Goal: Information Seeking & Learning: Learn about a topic

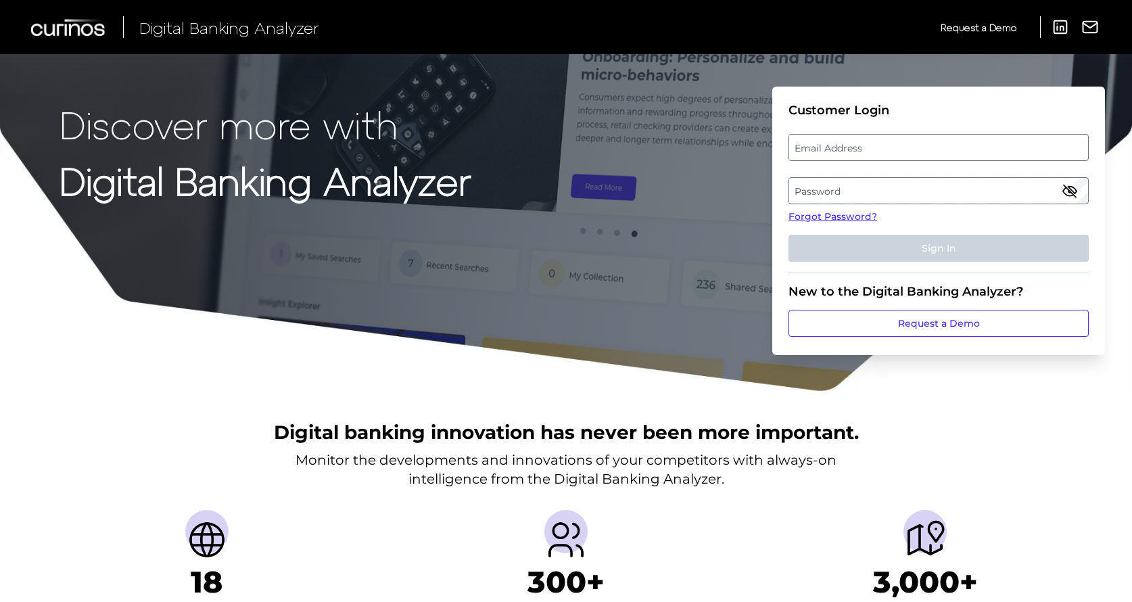
click at [951, 148] on label "Email Address" at bounding box center [938, 147] width 298 height 24
click at [951, 148] on input "email" at bounding box center [938, 147] width 300 height 27
paste input "[PERSON_NAME][EMAIL_ADDRESS][PERSON_NAME][DOMAIN_NAME]"
type input "[PERSON_NAME][EMAIL_ADDRESS][PERSON_NAME][DOMAIN_NAME]"
click at [876, 186] on label "Password" at bounding box center [938, 190] width 298 height 24
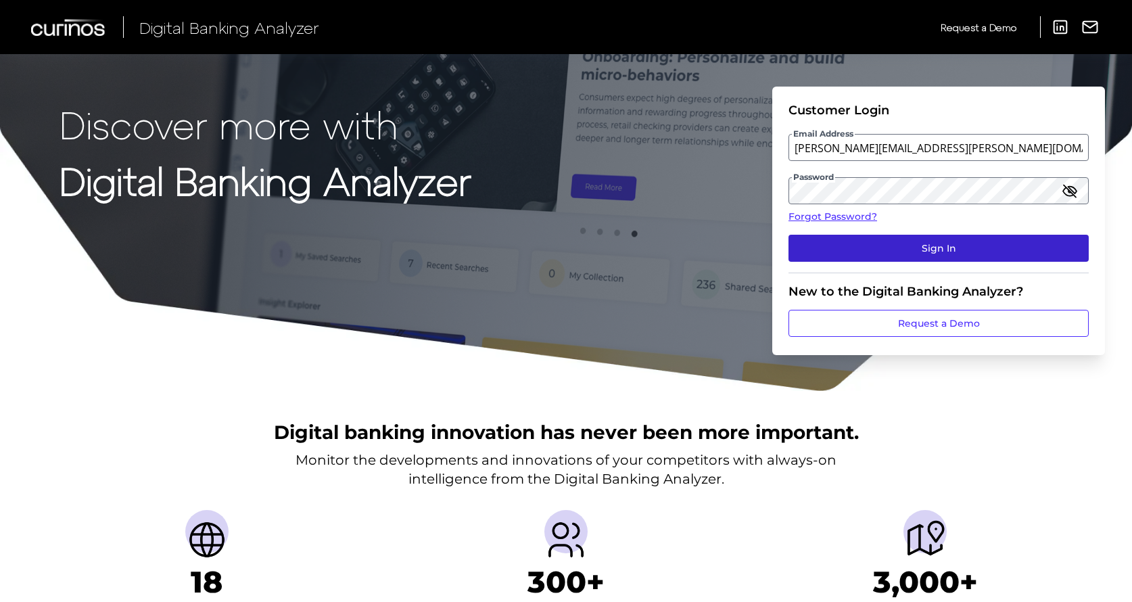
click at [873, 244] on button "Sign In" at bounding box center [938, 248] width 300 height 27
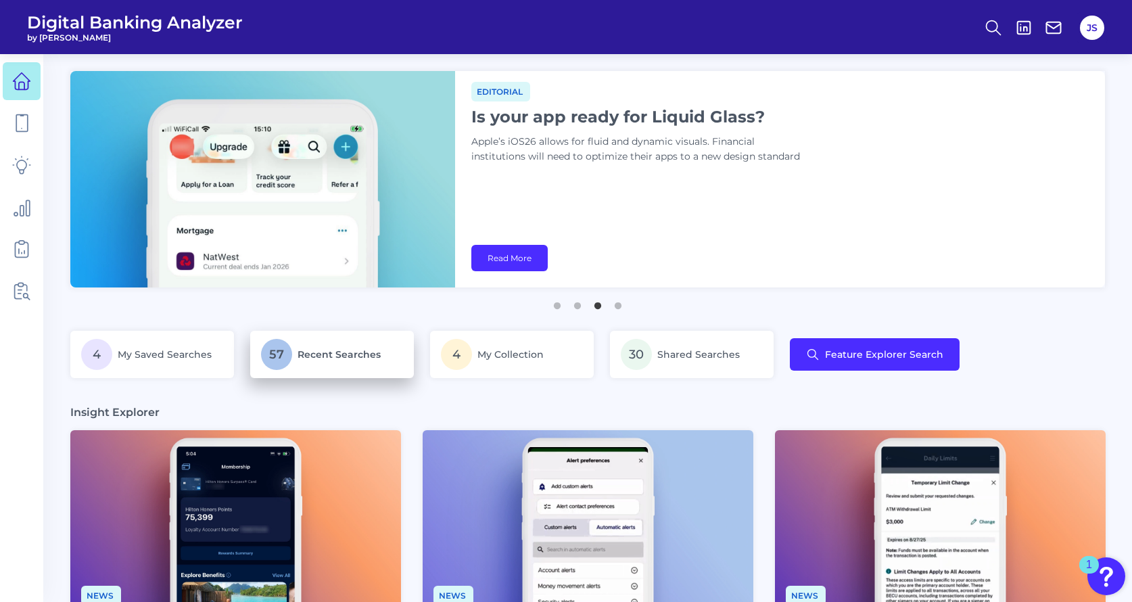
click at [315, 353] on span "Recent Searches" at bounding box center [338, 354] width 83 height 12
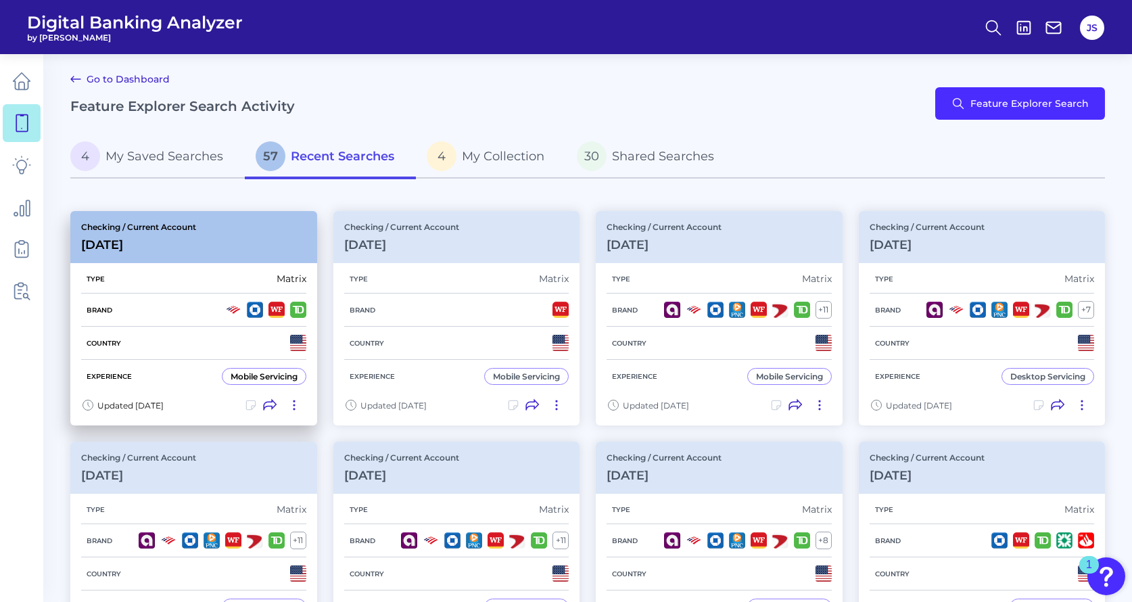
click at [131, 229] on p "Checking / Current Account" at bounding box center [138, 227] width 115 height 10
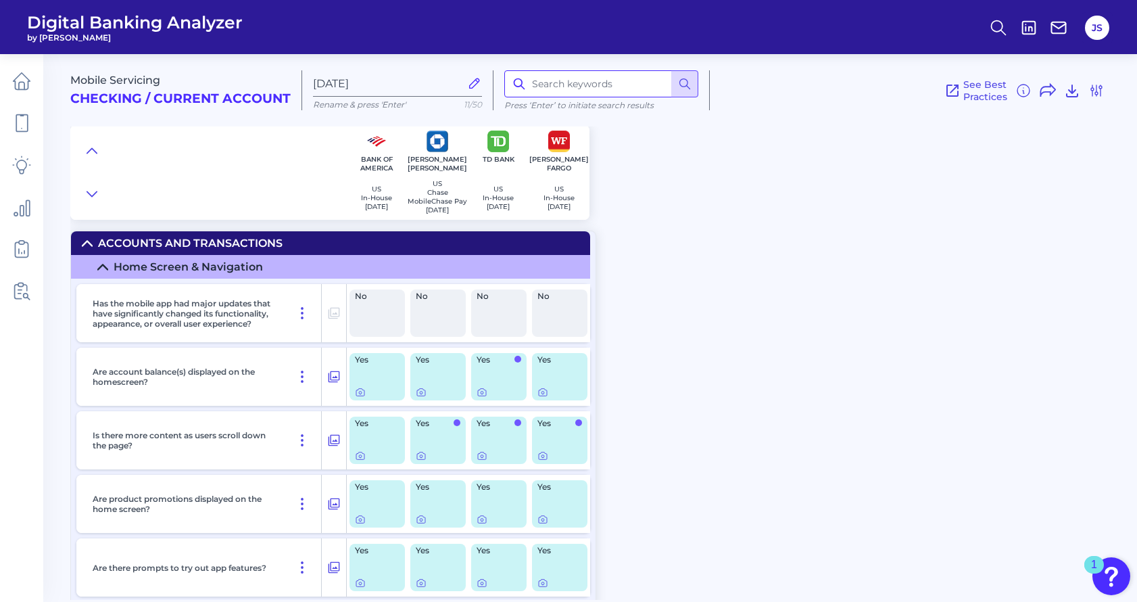
click at [583, 84] on input at bounding box center [601, 83] width 194 height 27
type input "s"
type input "alert"
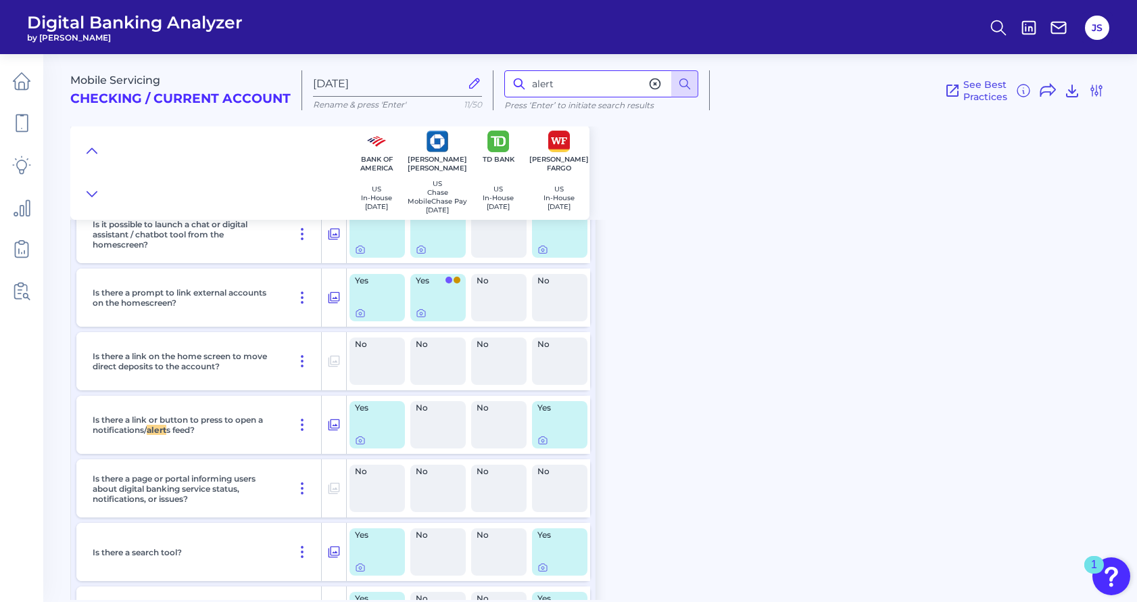
scroll to position [759, 0]
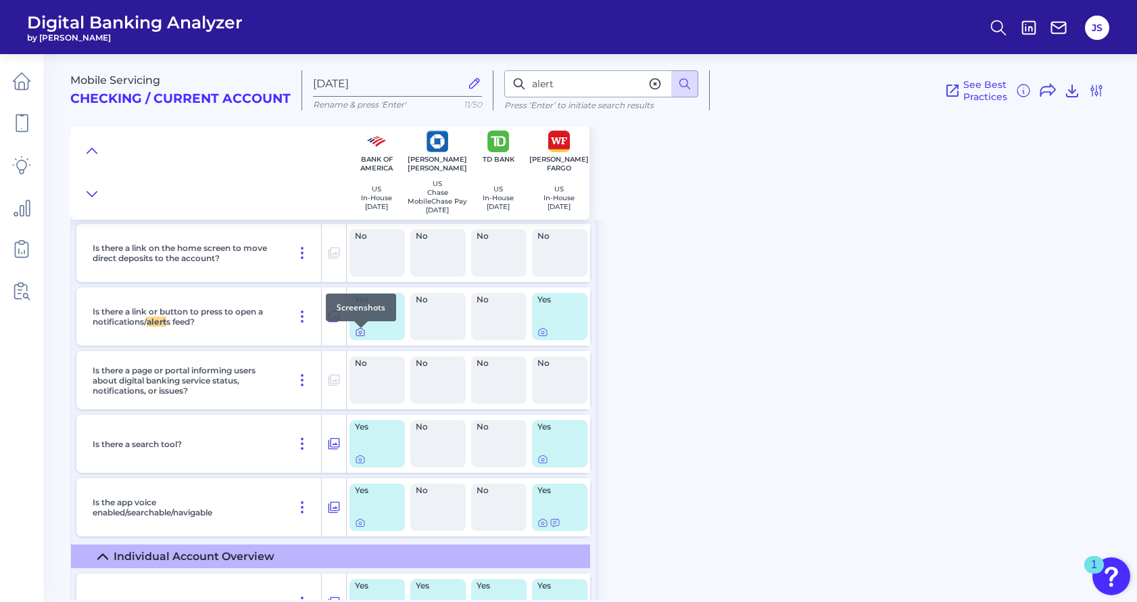
click at [362, 337] on icon at bounding box center [360, 332] width 11 height 11
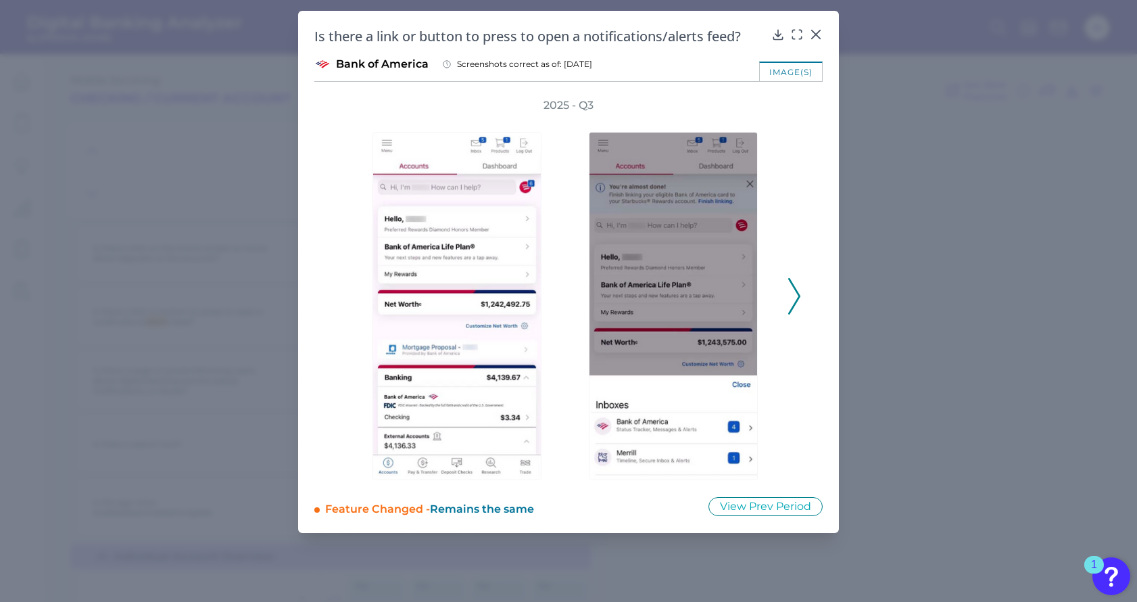
click at [791, 301] on icon at bounding box center [794, 296] width 12 height 37
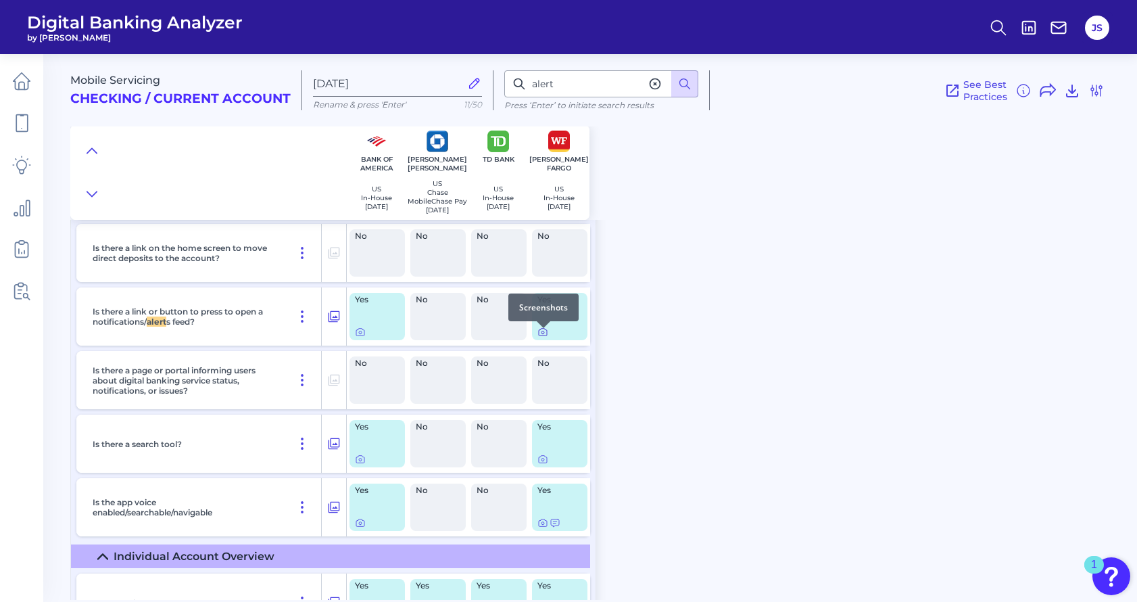
click at [546, 337] on icon at bounding box center [542, 332] width 11 height 11
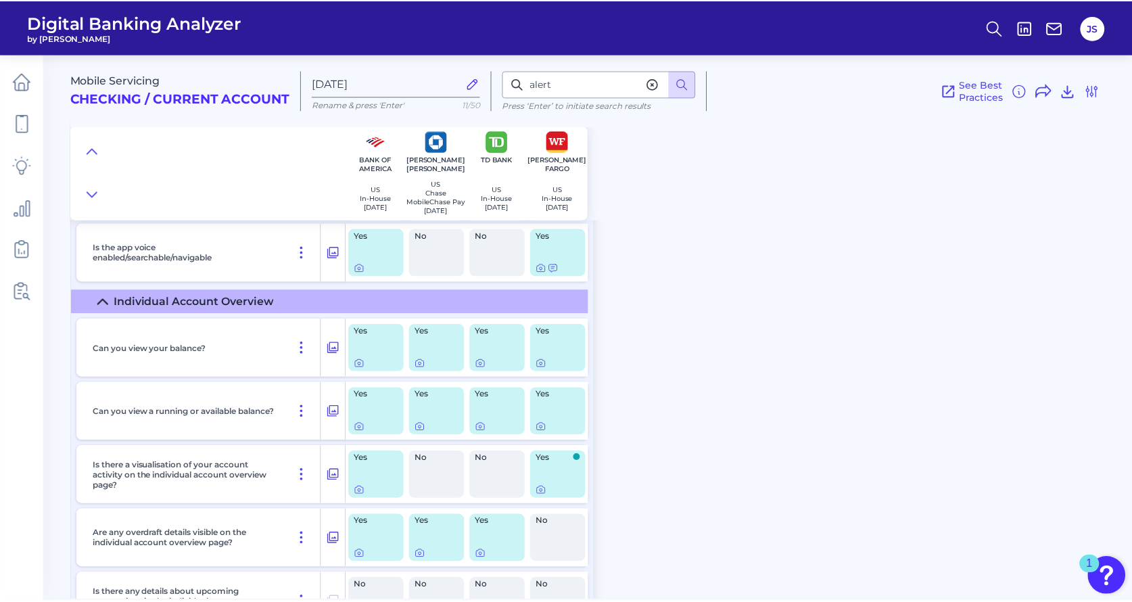
scroll to position [1113, 0]
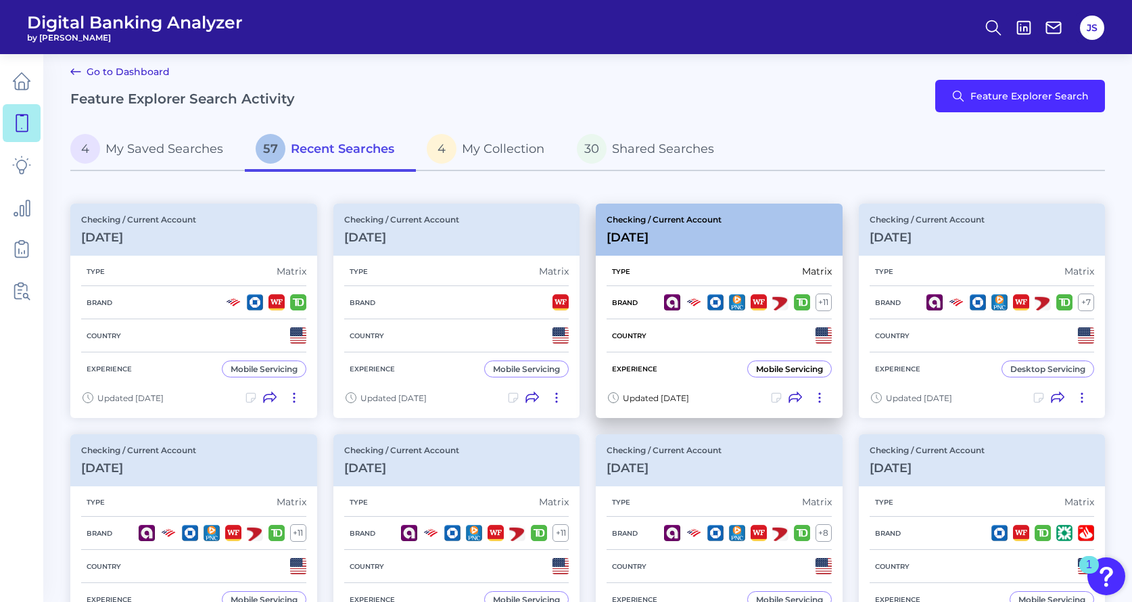
scroll to position [26, 0]
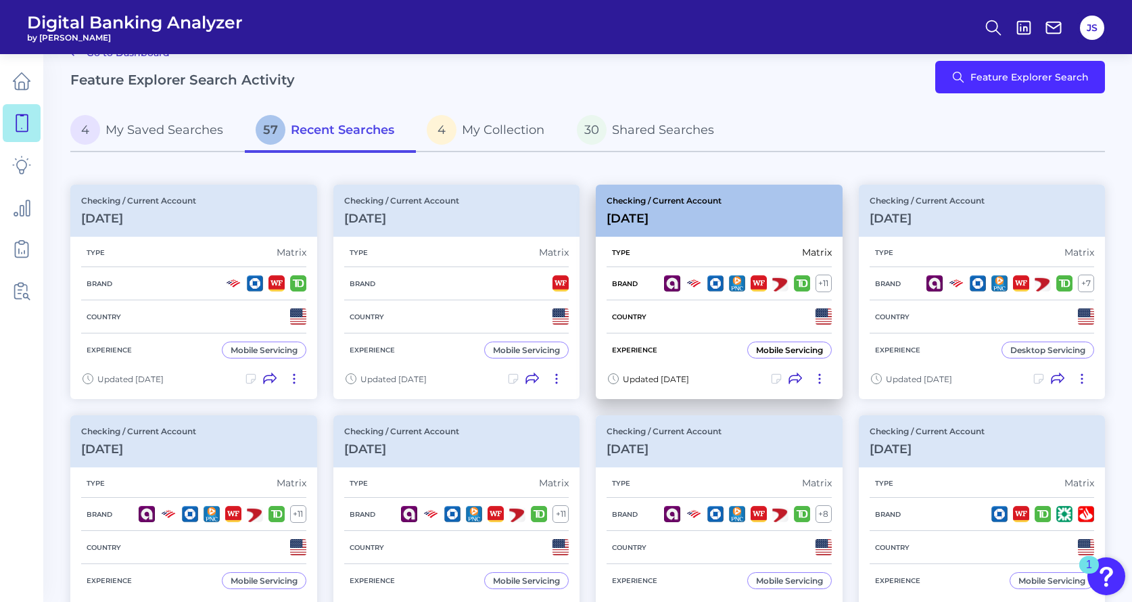
click at [725, 216] on div "Checking / Current Account [DATE]" at bounding box center [719, 211] width 247 height 52
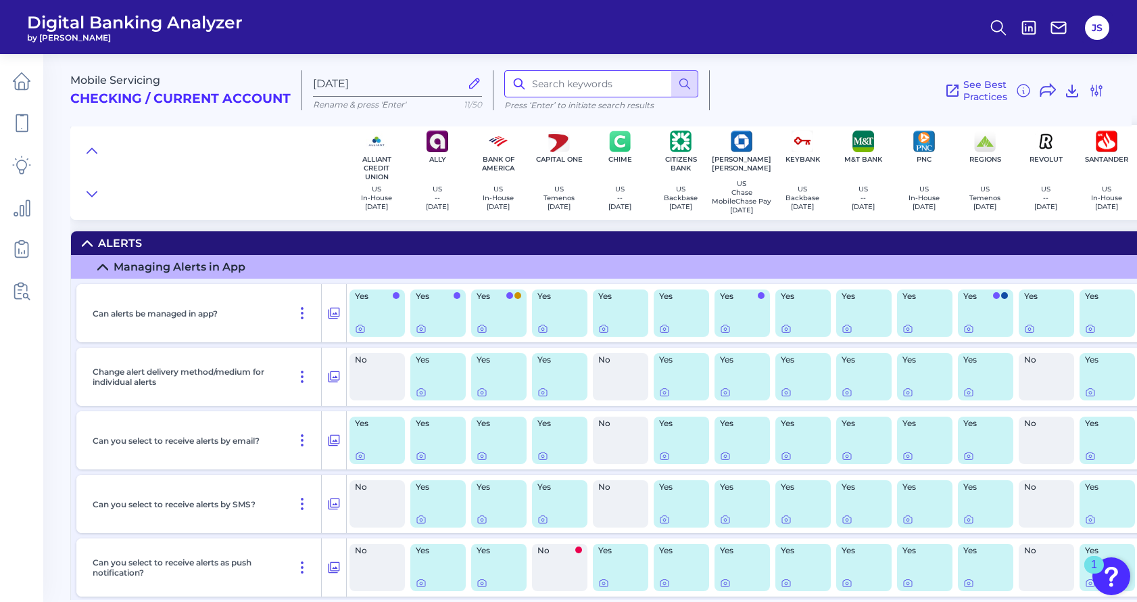
click at [616, 88] on input at bounding box center [601, 83] width 194 height 27
type input "alert"
click at [483, 331] on icon at bounding box center [482, 329] width 3 height 3
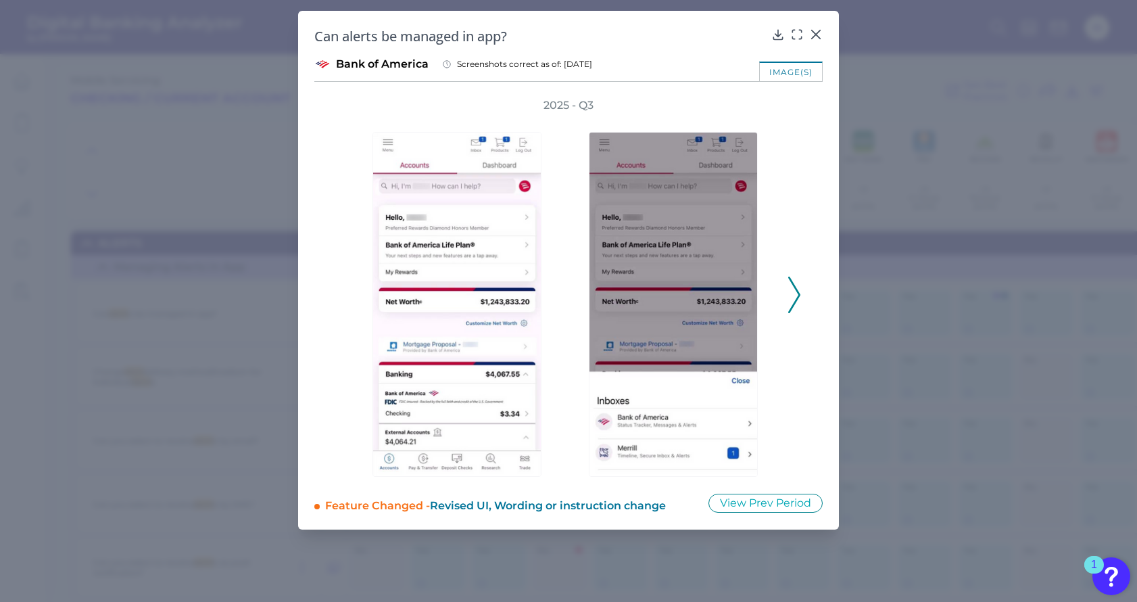
click at [789, 303] on icon at bounding box center [794, 295] width 12 height 37
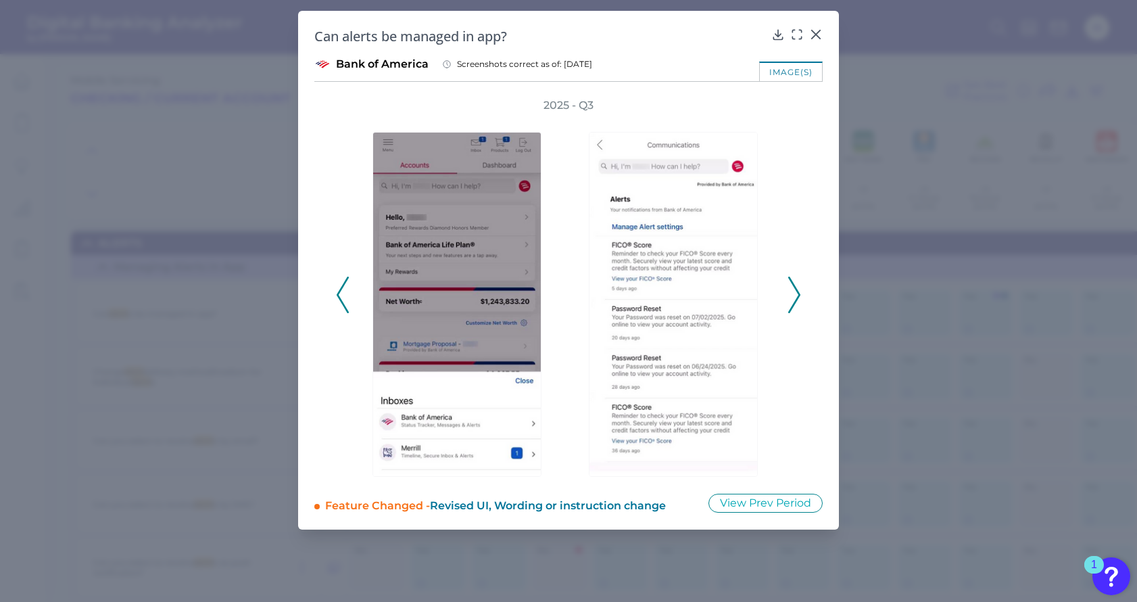
click at [796, 299] on icon at bounding box center [794, 295] width 12 height 37
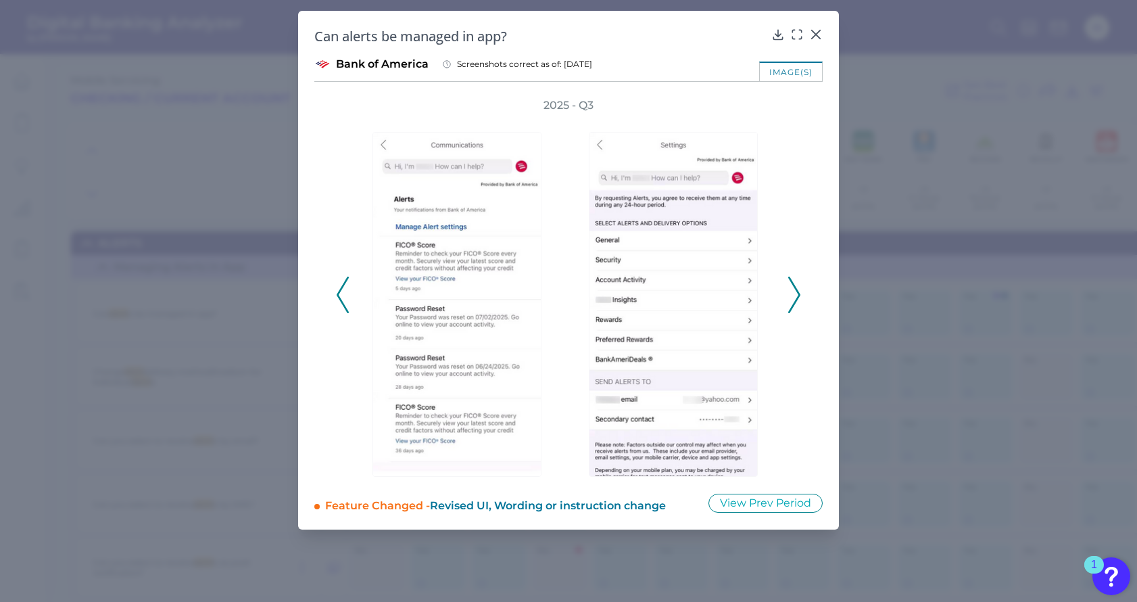
click at [796, 299] on icon at bounding box center [794, 295] width 12 height 37
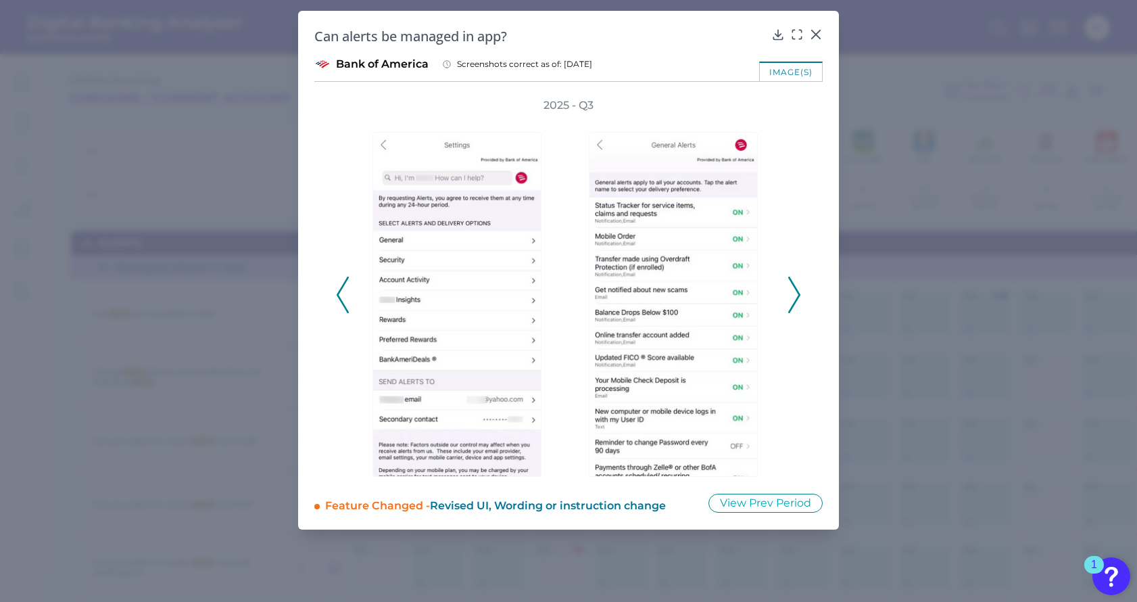
click at [796, 299] on icon at bounding box center [794, 295] width 12 height 37
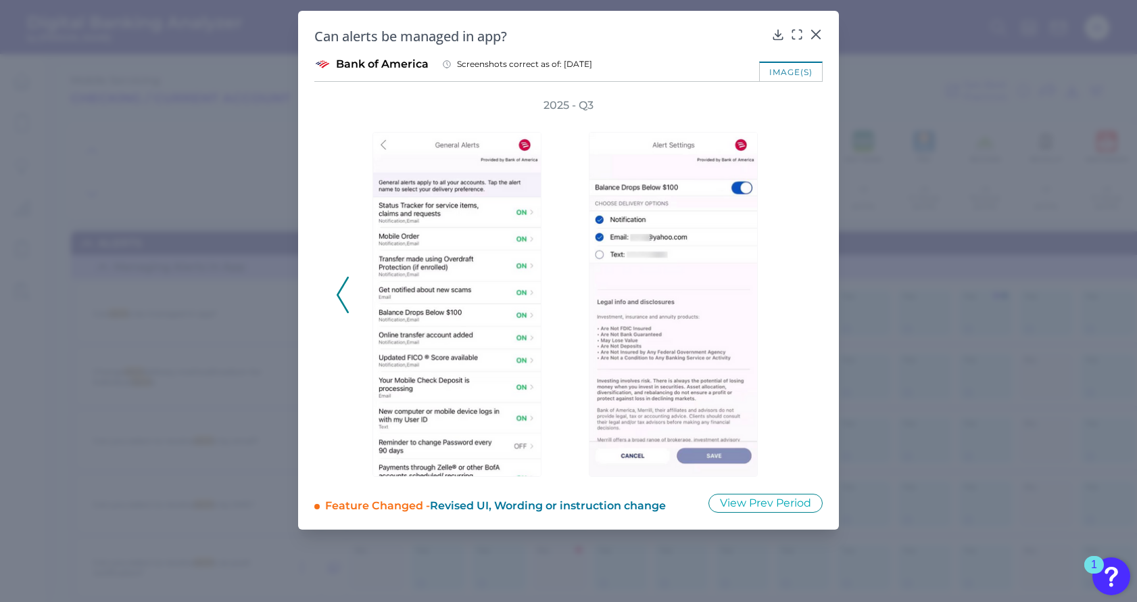
click at [796, 299] on div "2025 - Q3" at bounding box center [568, 287] width 465 height 379
click at [342, 304] on icon at bounding box center [343, 295] width 12 height 37
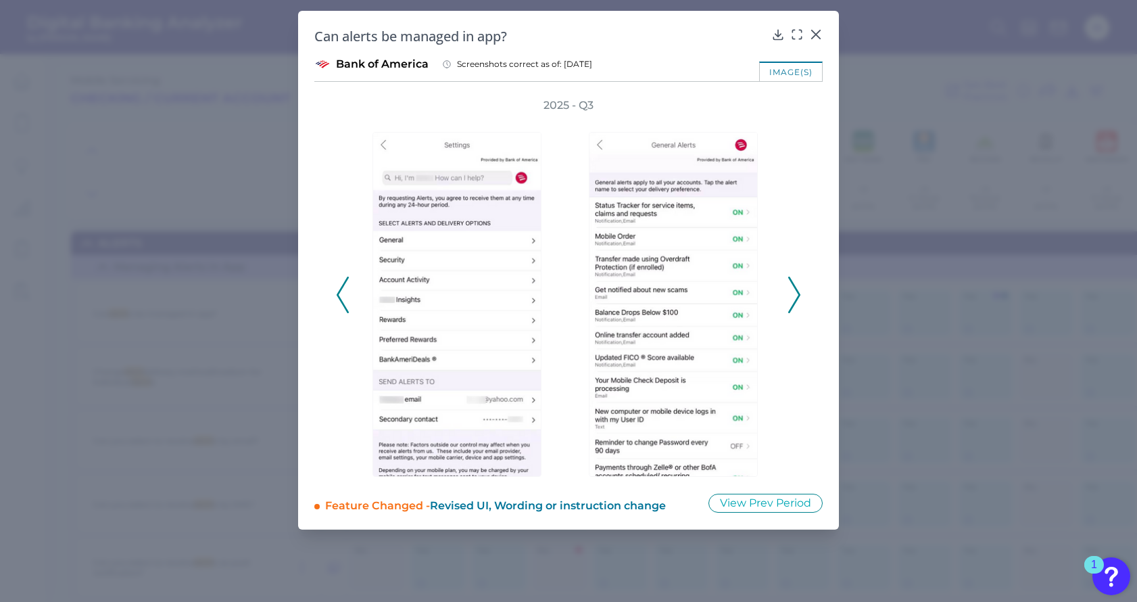
click at [792, 291] on icon at bounding box center [794, 295] width 12 height 37
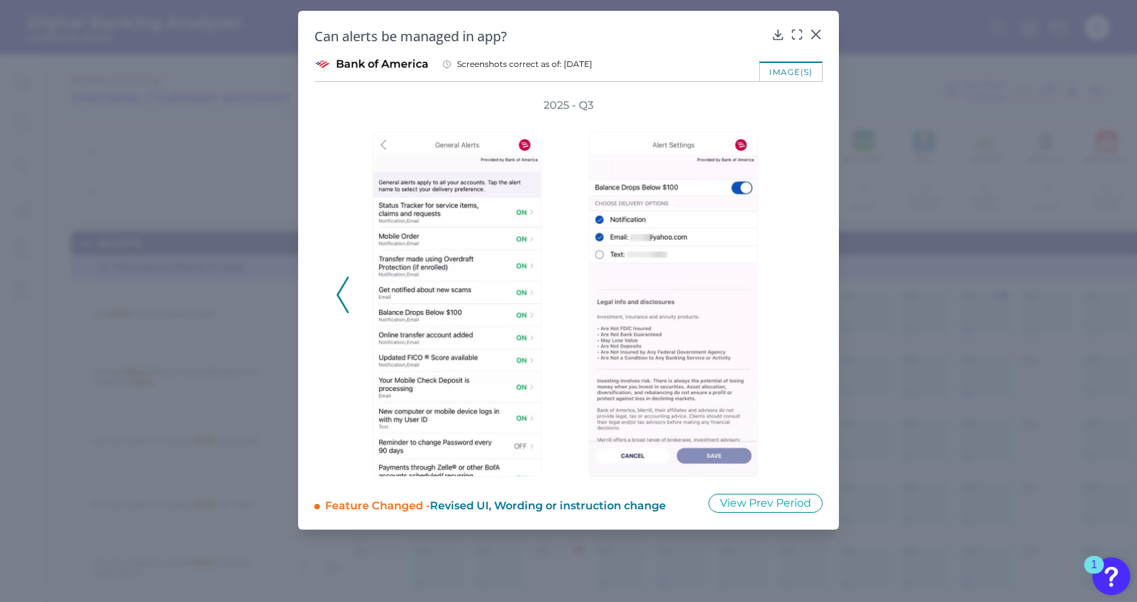
click at [341, 309] on icon at bounding box center [343, 295] width 12 height 37
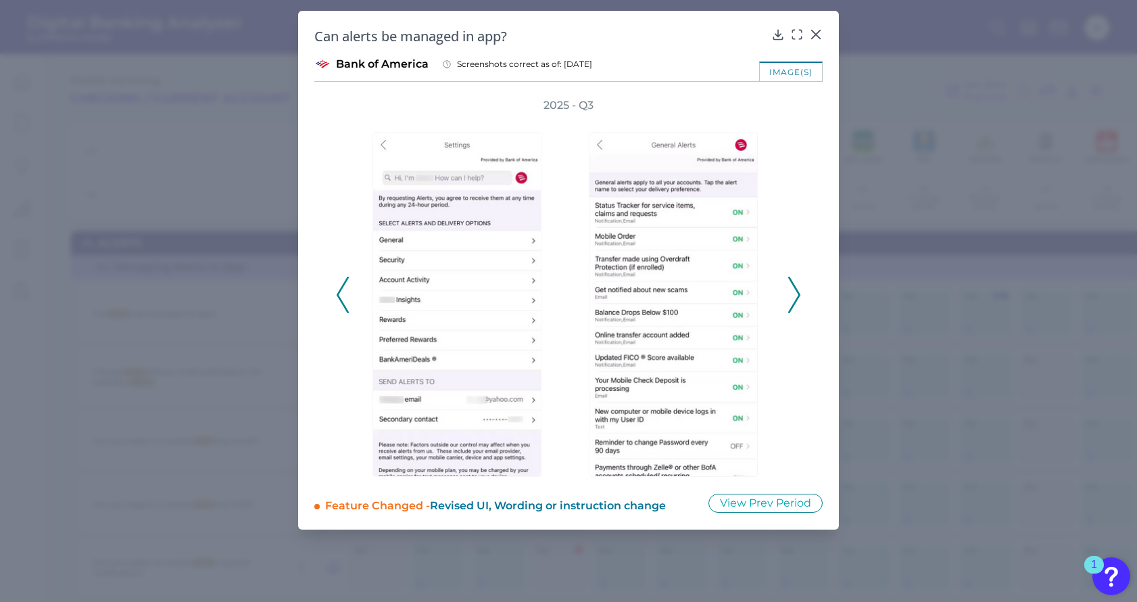
click at [342, 308] on icon at bounding box center [343, 295] width 12 height 37
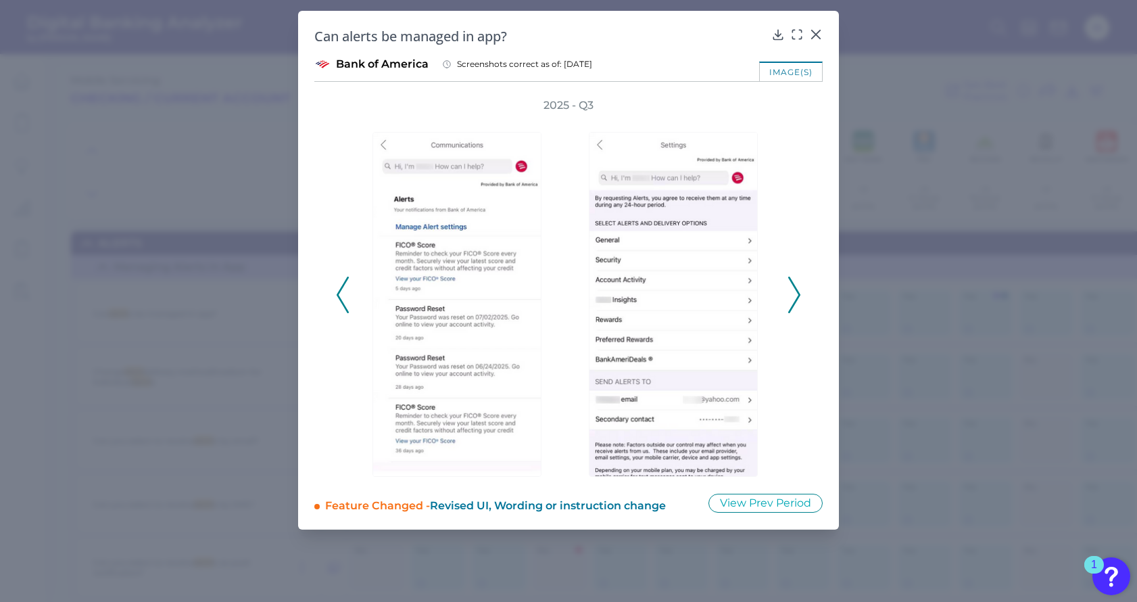
click at [341, 282] on icon at bounding box center [343, 295] width 12 height 37
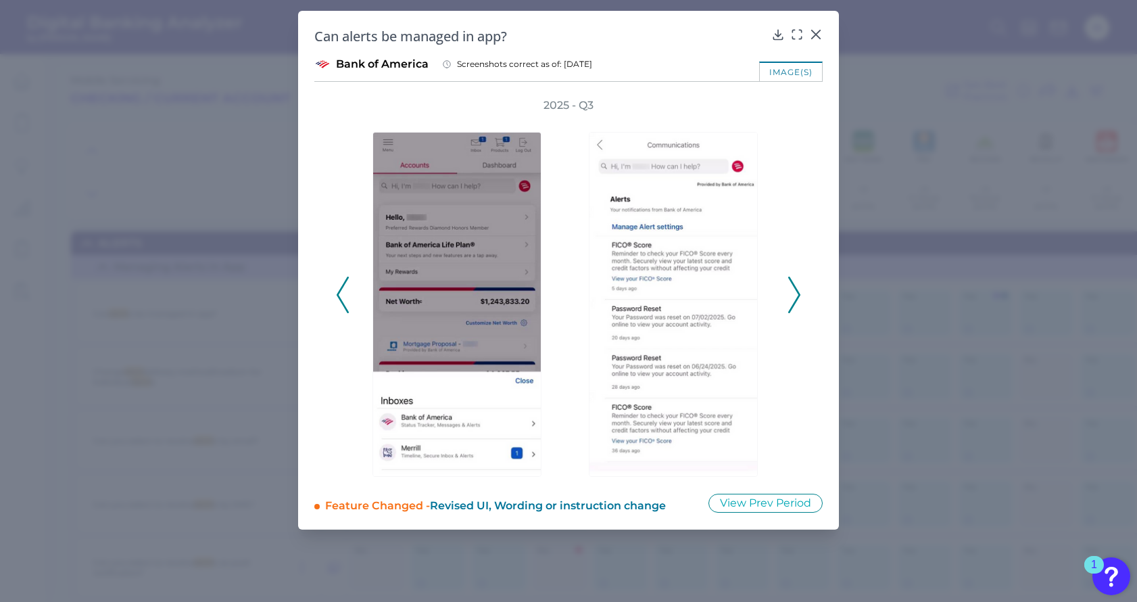
click at [794, 285] on polyline at bounding box center [794, 294] width 10 height 34
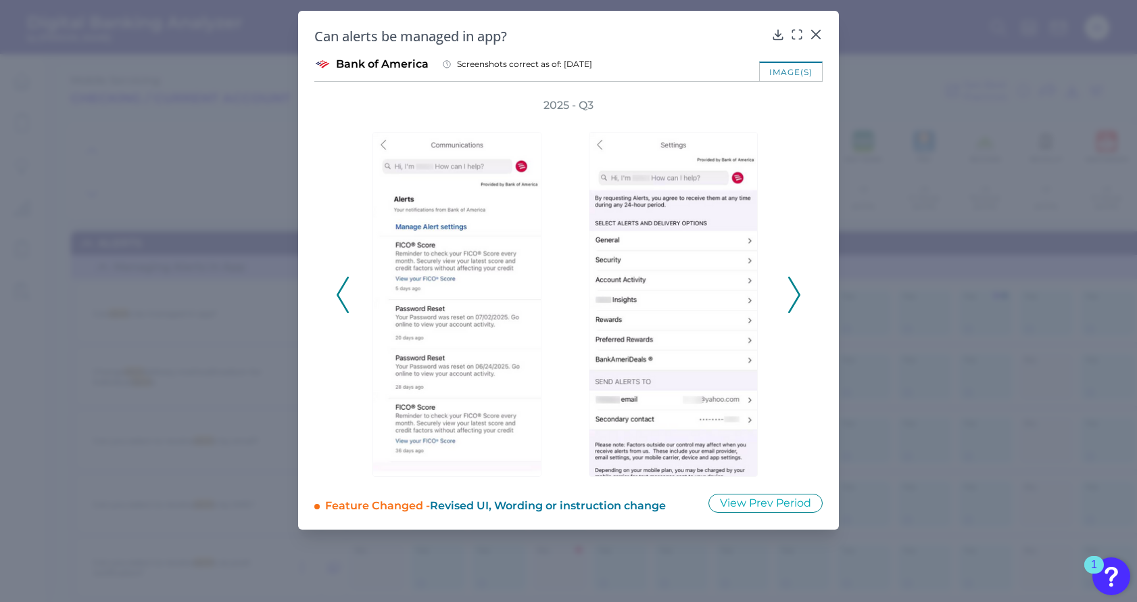
click at [338, 305] on icon at bounding box center [343, 295] width 12 height 37
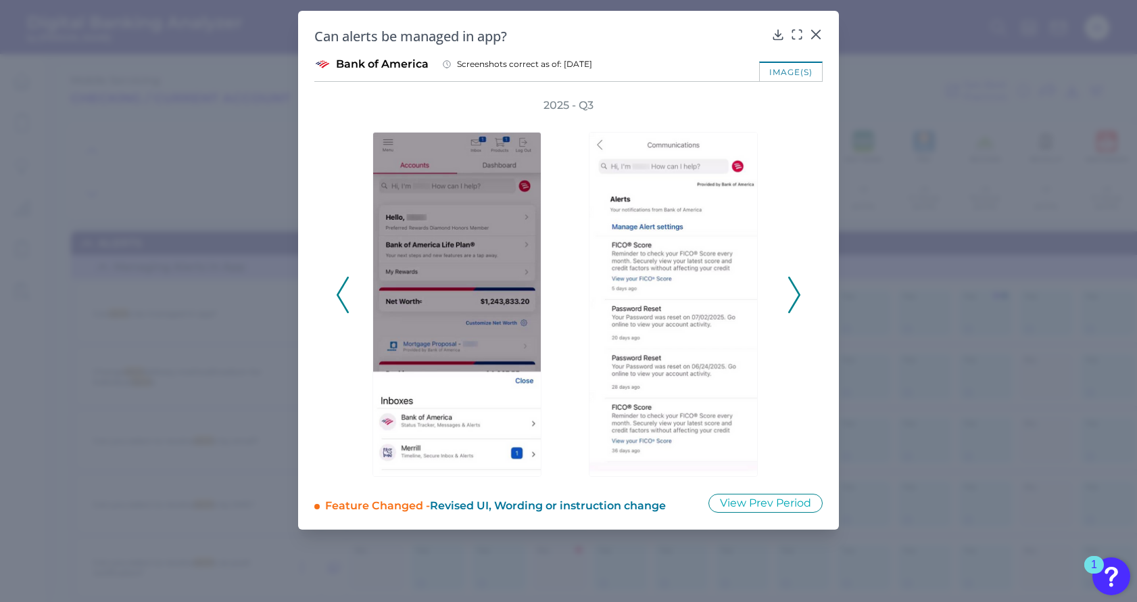
click at [793, 300] on icon at bounding box center [794, 295] width 12 height 37
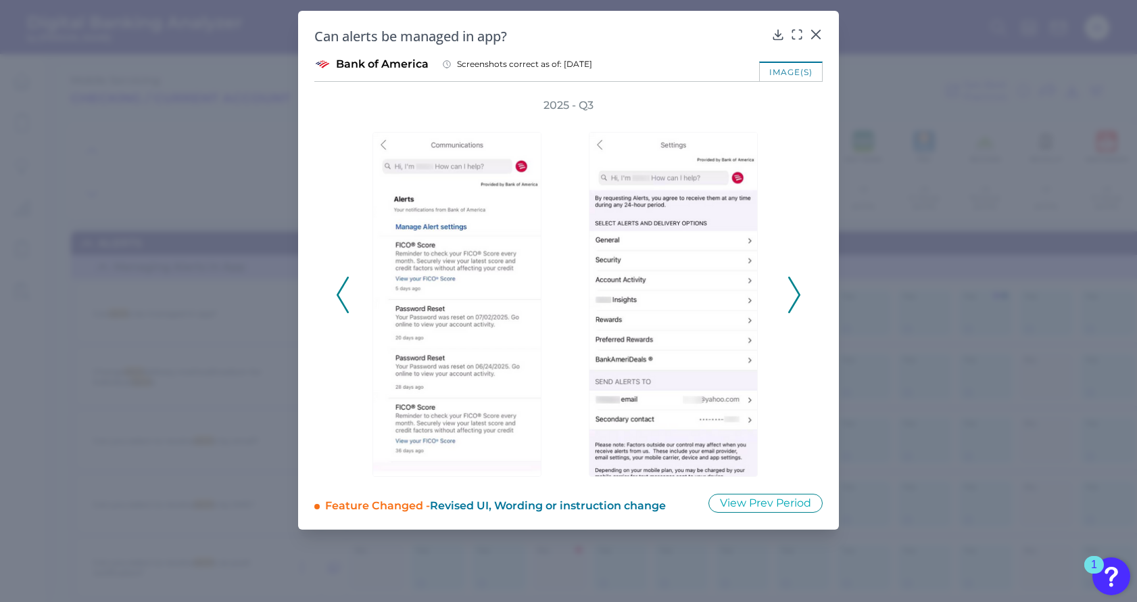
click at [798, 302] on icon at bounding box center [794, 295] width 12 height 37
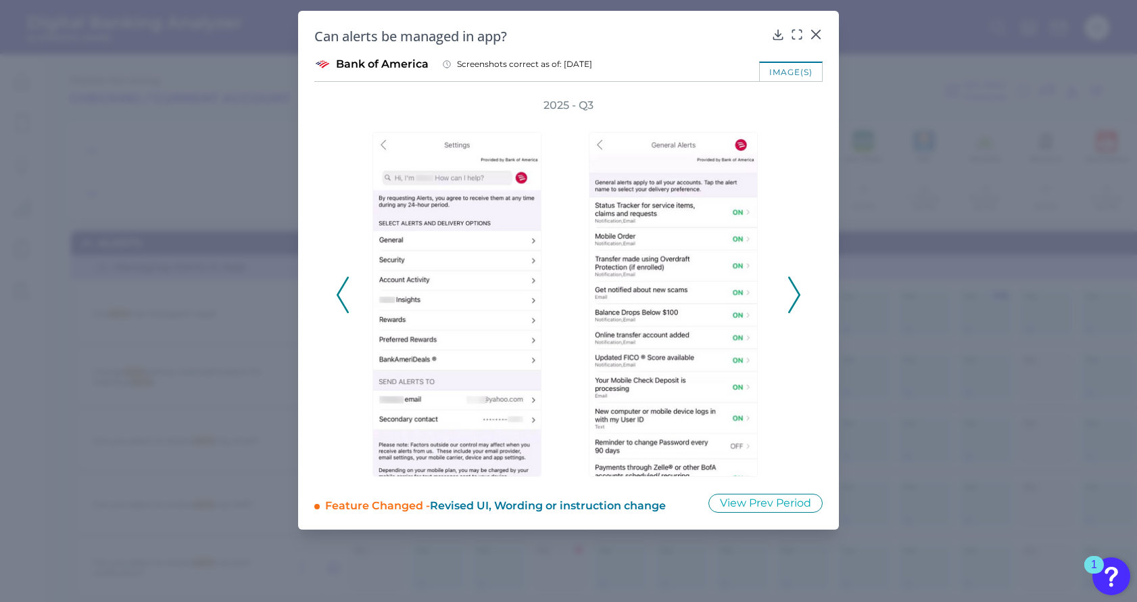
click at [799, 302] on icon at bounding box center [794, 295] width 12 height 37
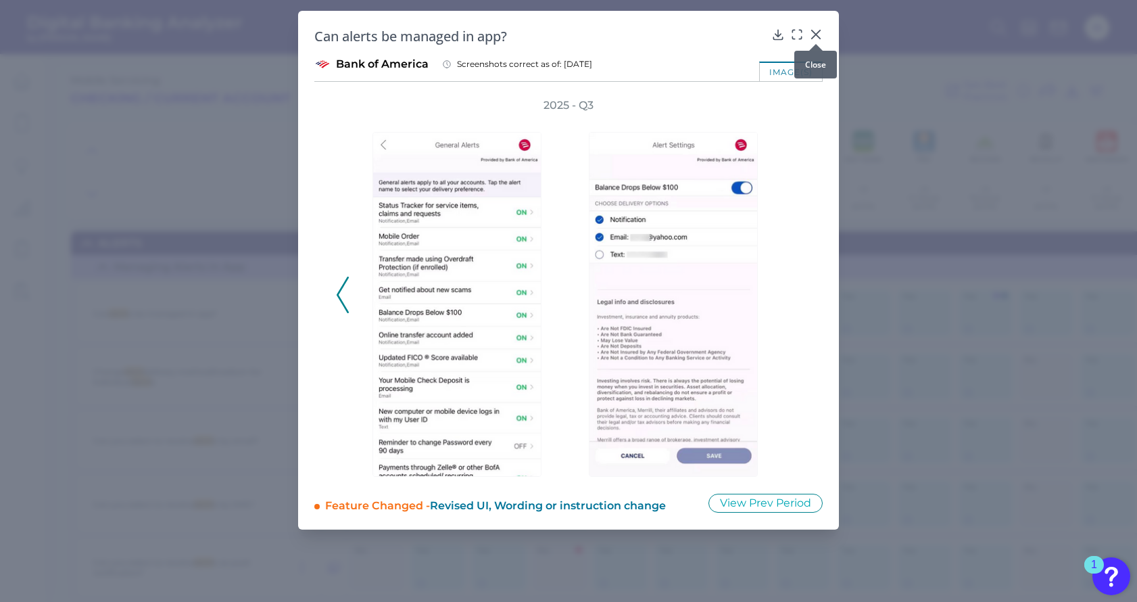
click at [815, 34] on icon at bounding box center [816, 35] width 14 height 14
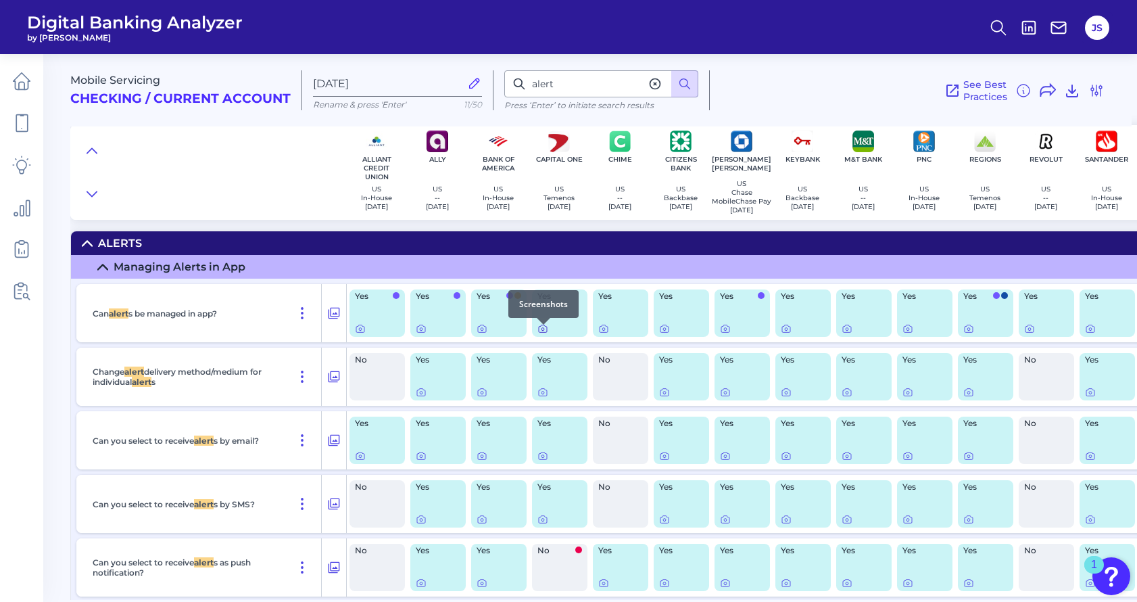
click at [546, 334] on icon at bounding box center [542, 328] width 11 height 11
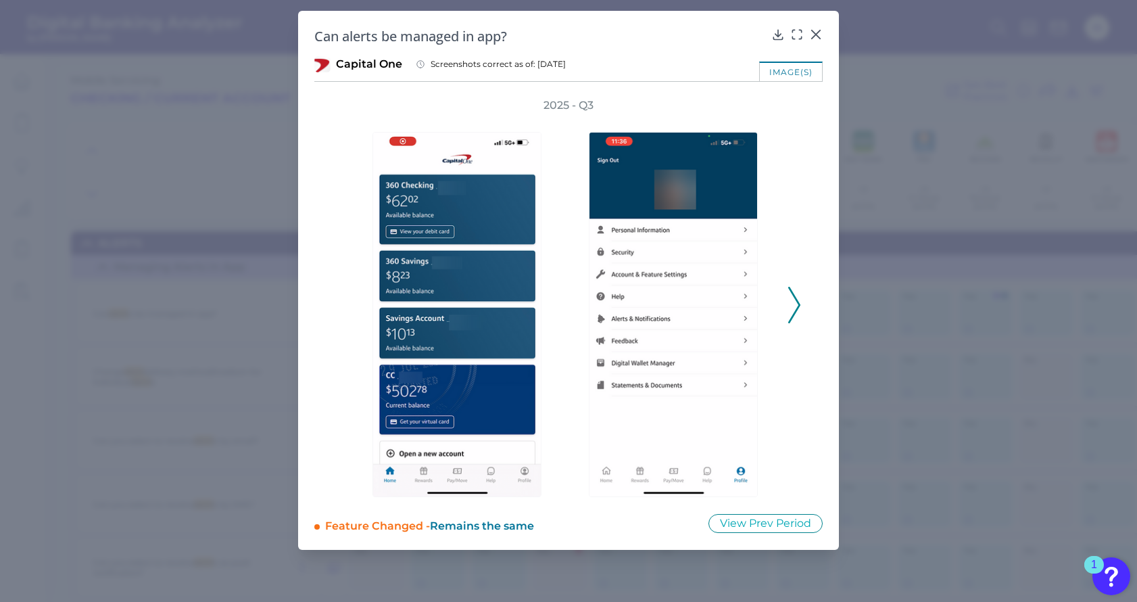
click at [789, 307] on icon at bounding box center [794, 305] width 12 height 37
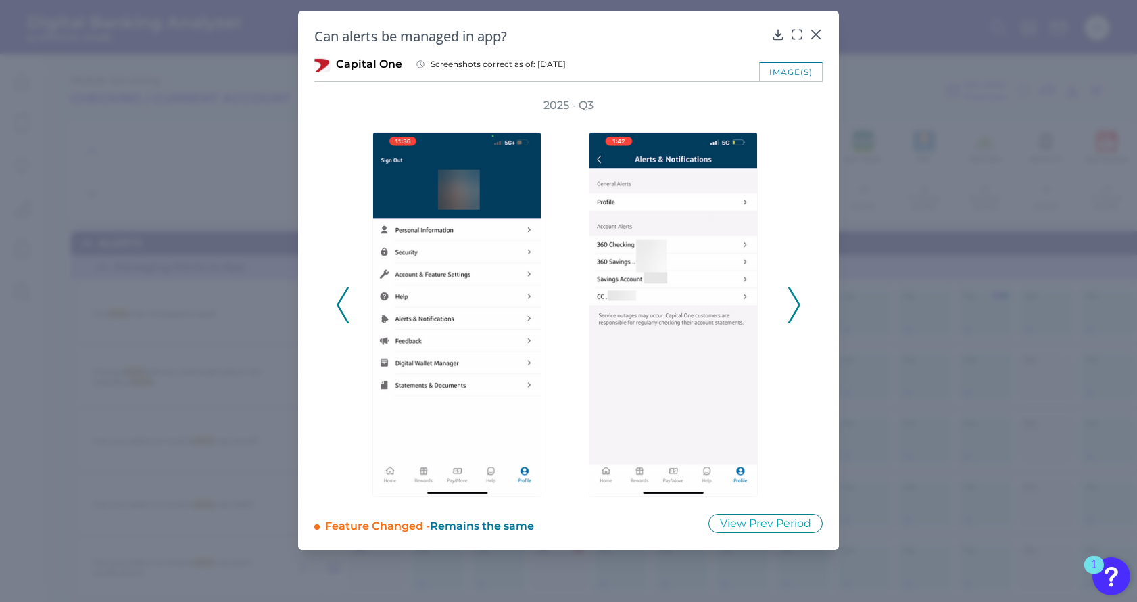
click at [789, 307] on icon at bounding box center [794, 305] width 12 height 37
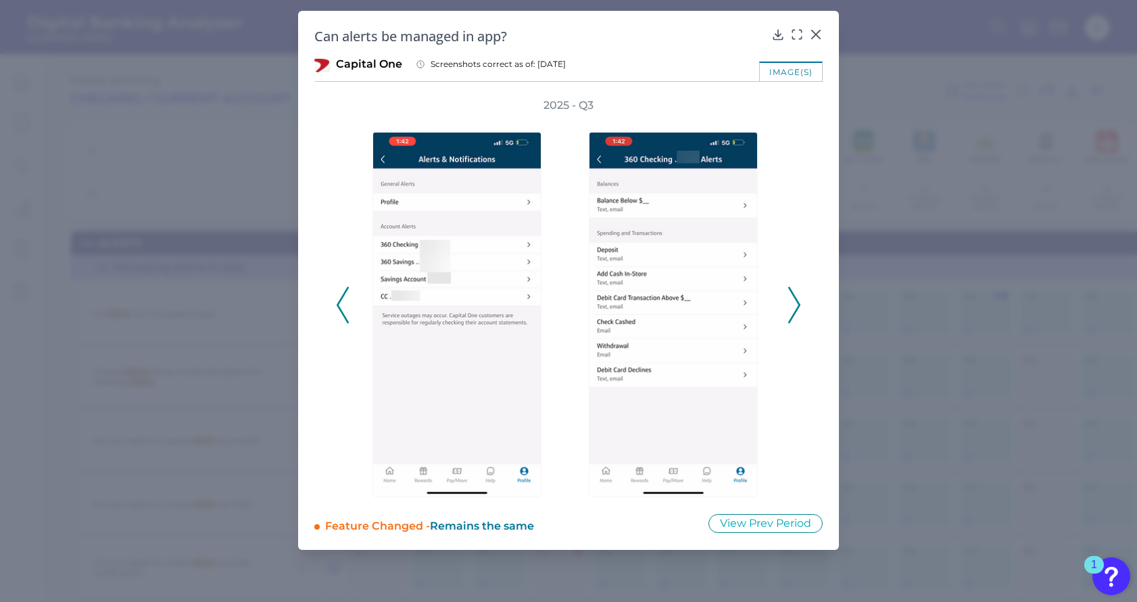
click at [797, 304] on icon at bounding box center [794, 305] width 12 height 37
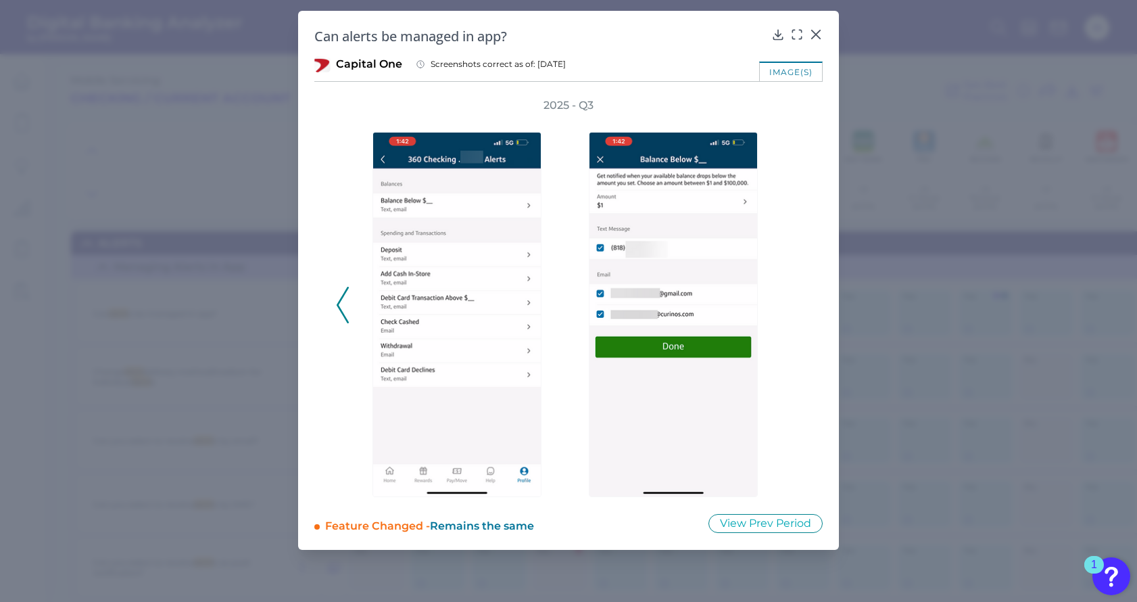
click at [797, 304] on div "2025 - Q3" at bounding box center [568, 297] width 465 height 399
click at [331, 307] on div "2025 - Q3" at bounding box center [568, 297] width 508 height 399
click at [342, 308] on icon at bounding box center [343, 305] width 12 height 37
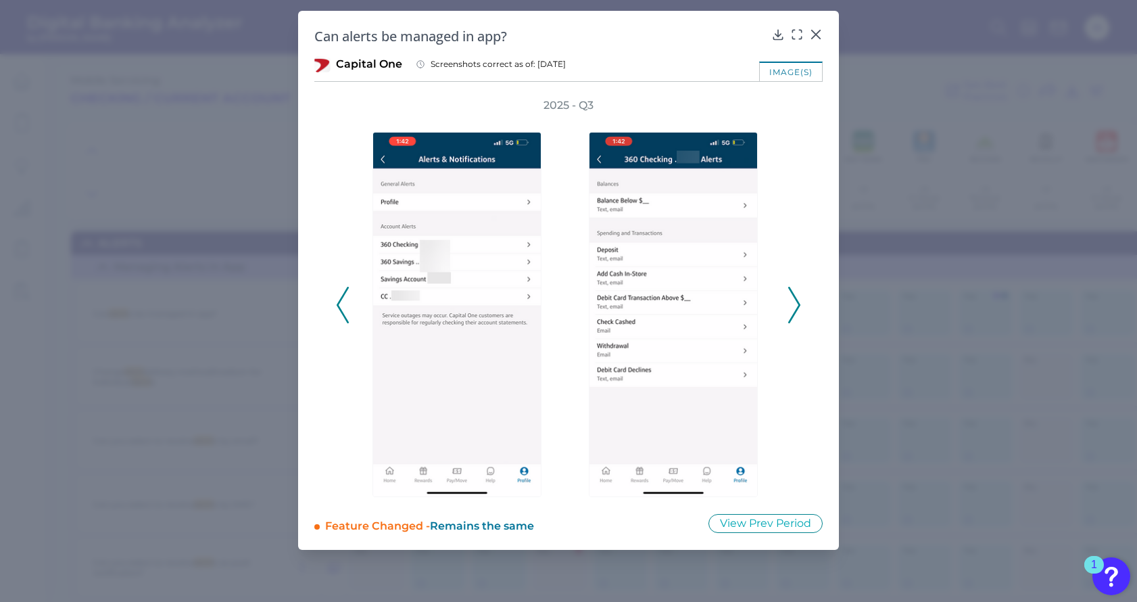
click at [340, 306] on icon at bounding box center [343, 305] width 12 height 37
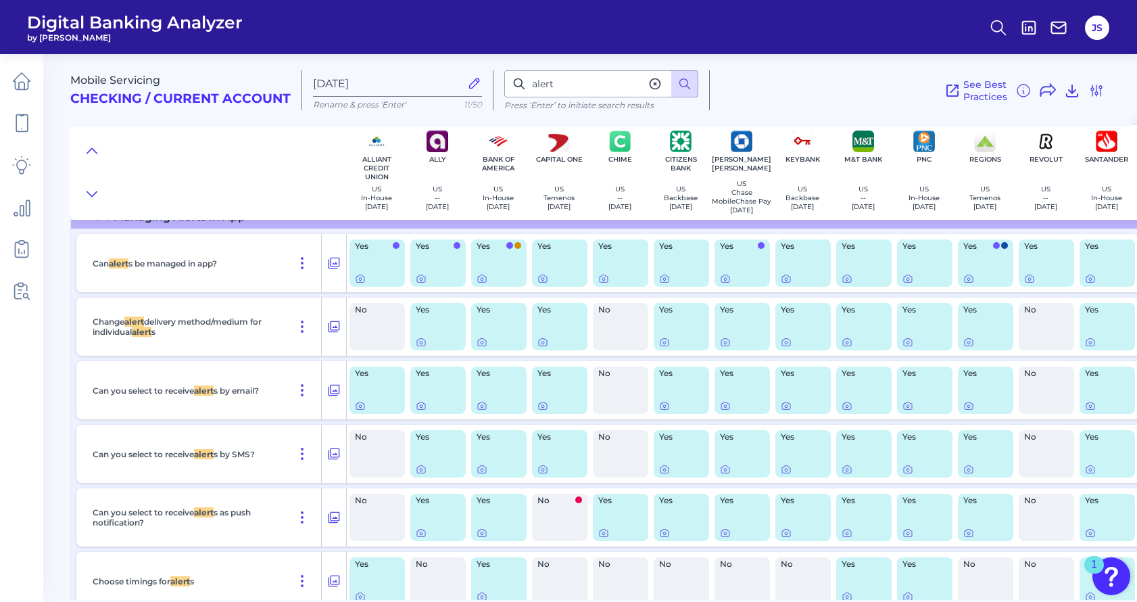
scroll to position [36, 0]
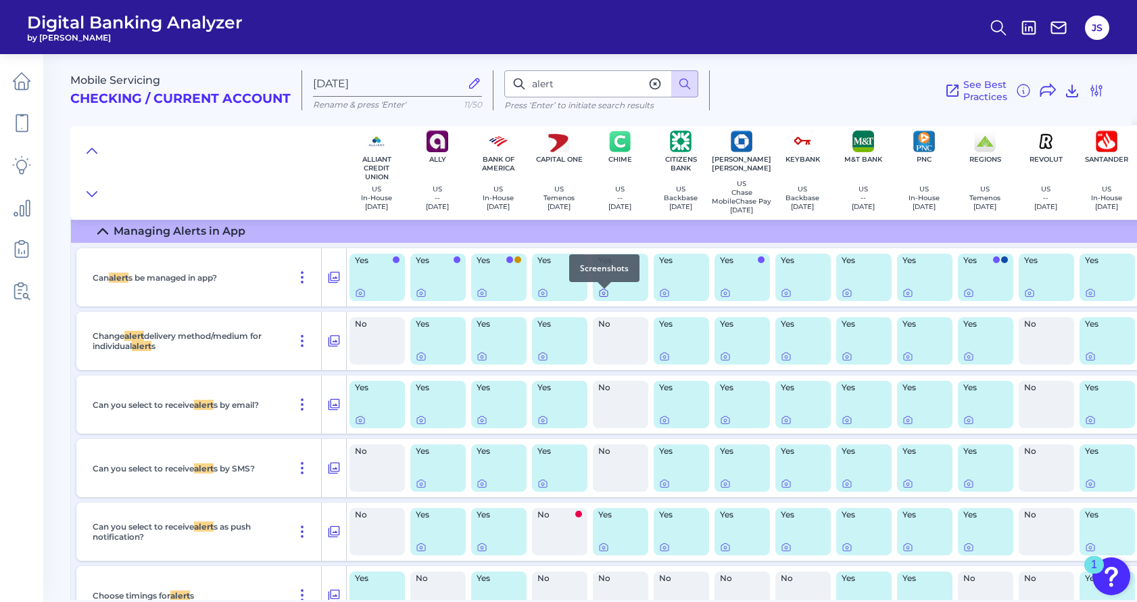
click at [604, 295] on icon at bounding box center [603, 293] width 3 height 3
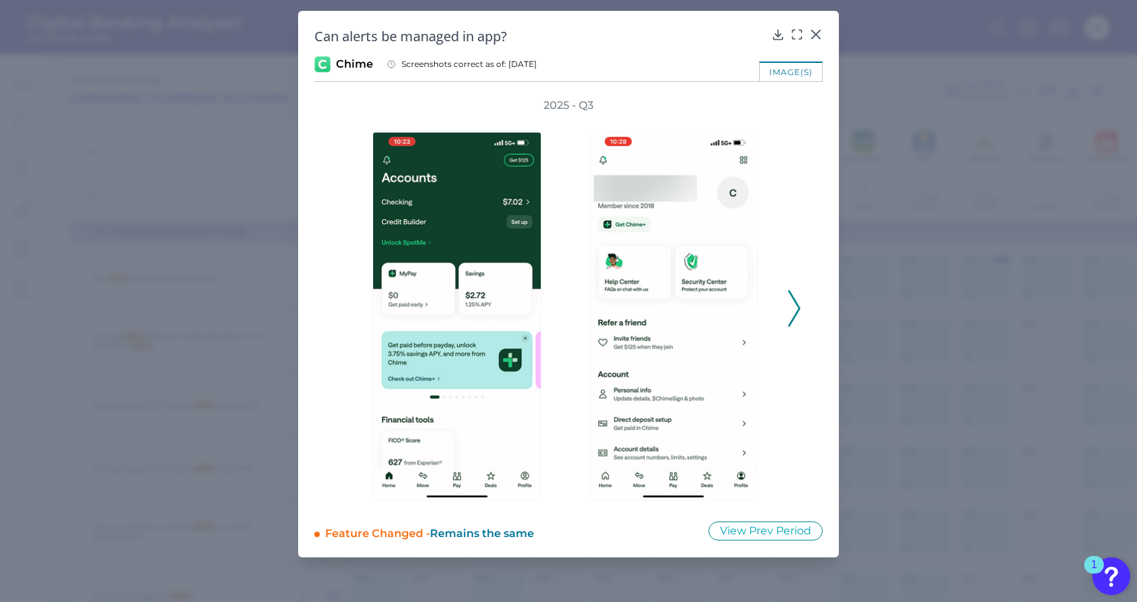
click at [790, 312] on icon at bounding box center [794, 308] width 12 height 37
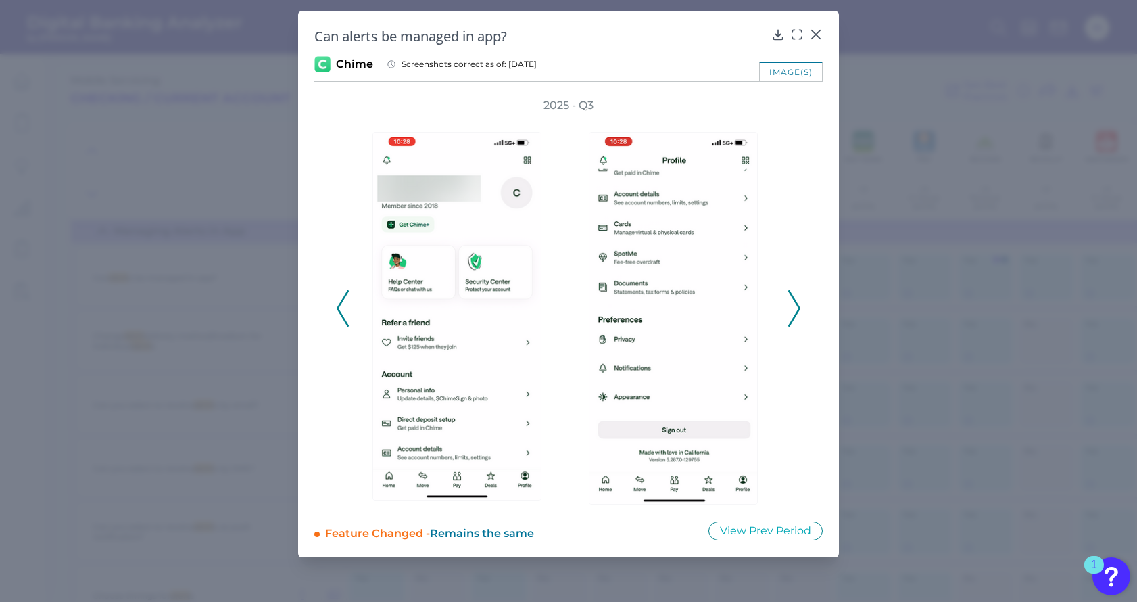
click at [790, 312] on icon at bounding box center [794, 308] width 12 height 37
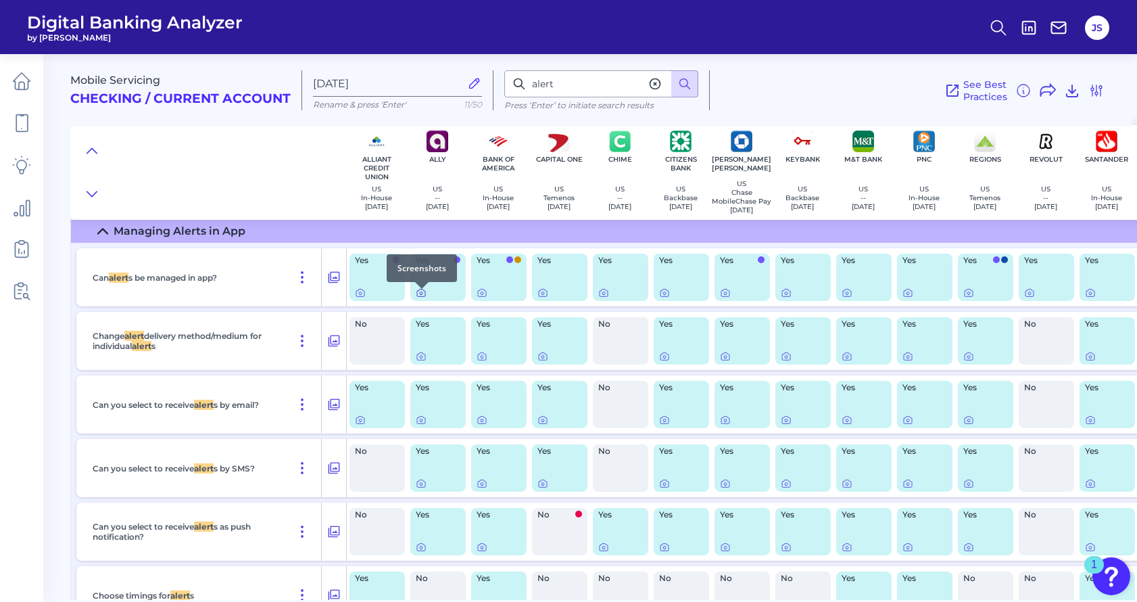
click at [425, 298] on icon at bounding box center [421, 292] width 11 height 11
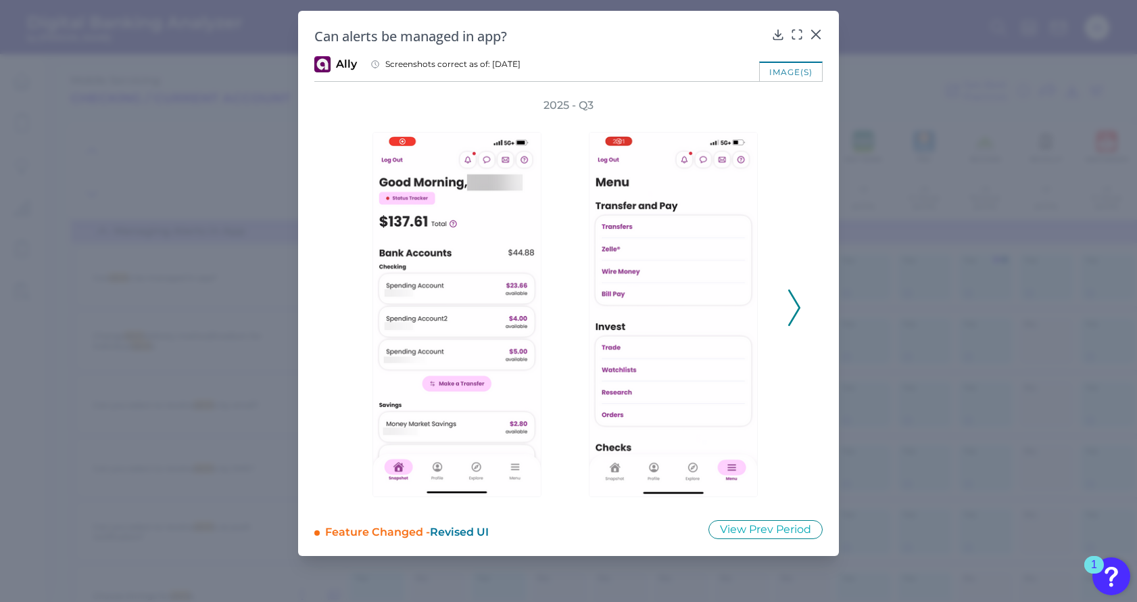
click at [799, 308] on polyline at bounding box center [794, 308] width 10 height 34
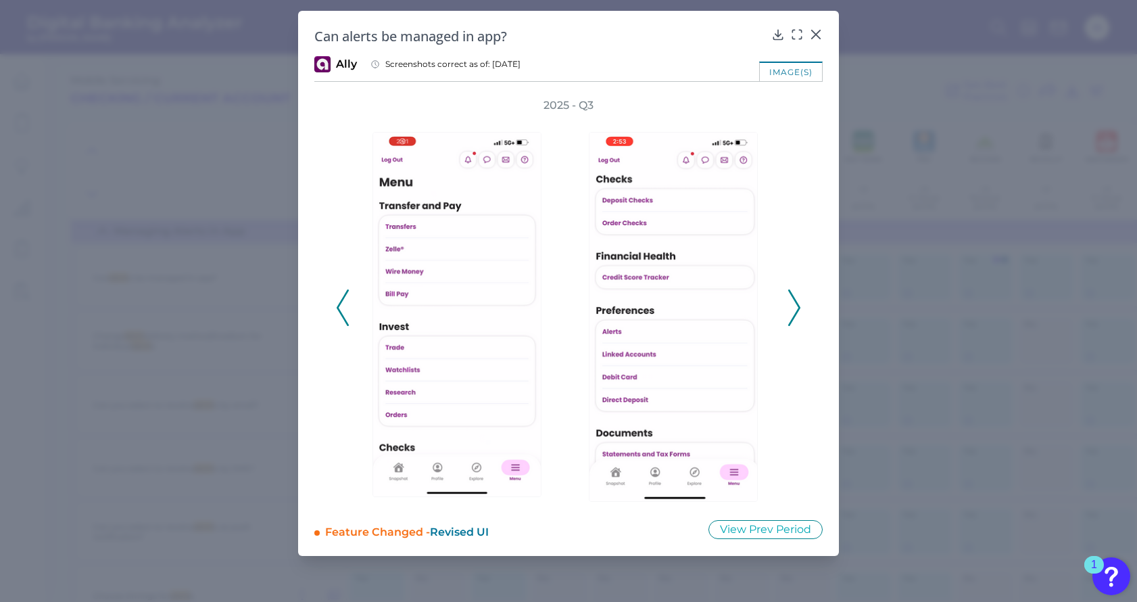
click at [799, 308] on polyline at bounding box center [794, 308] width 10 height 34
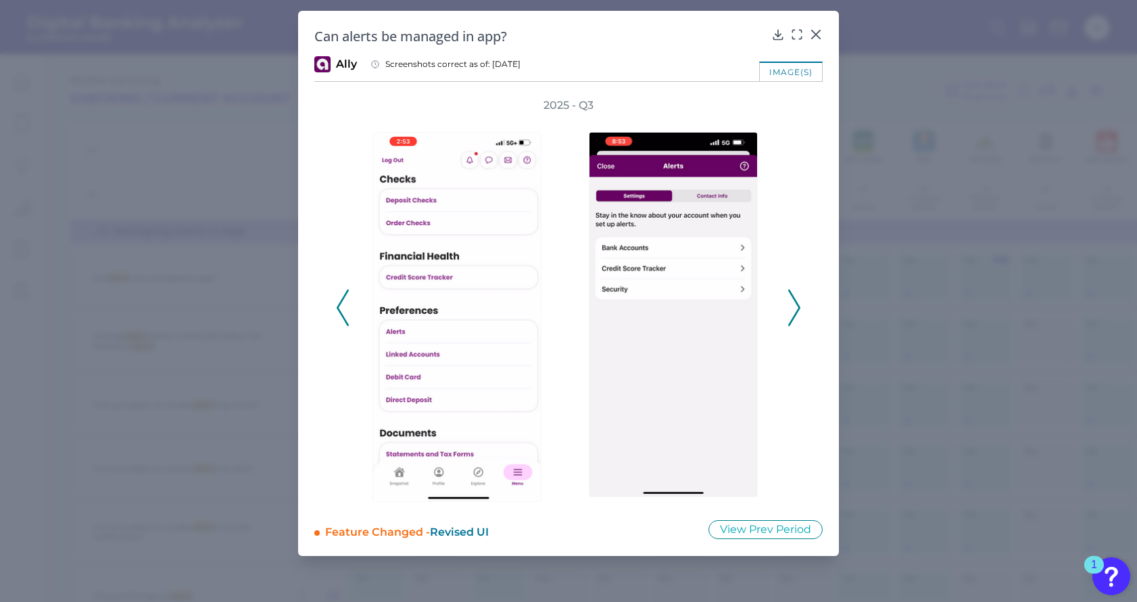
click at [799, 308] on polyline at bounding box center [794, 308] width 10 height 34
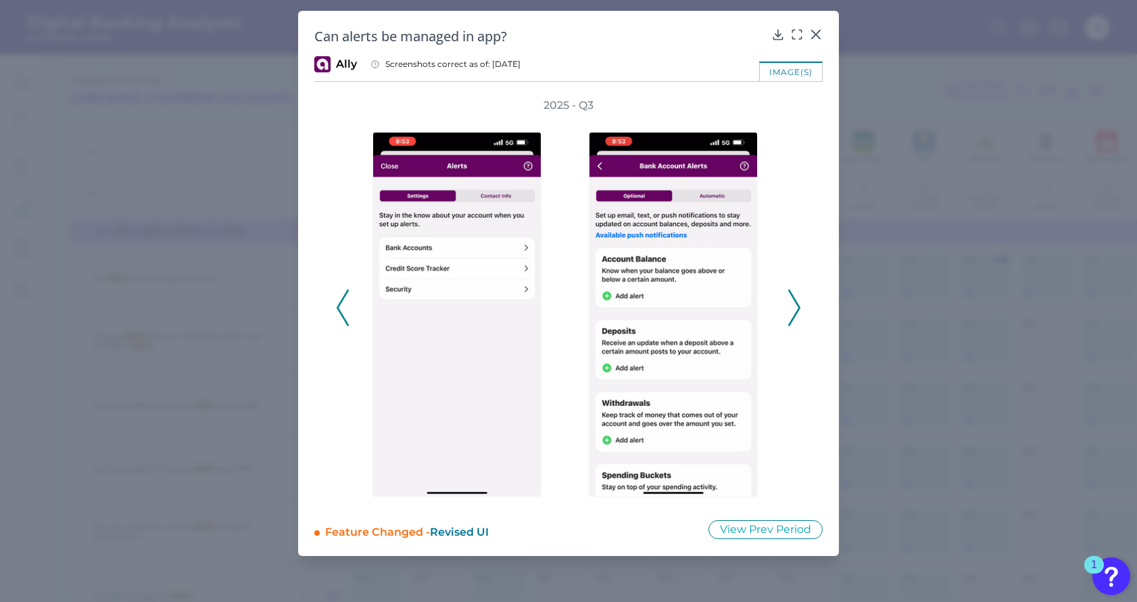
click at [799, 308] on polyline at bounding box center [794, 308] width 10 height 34
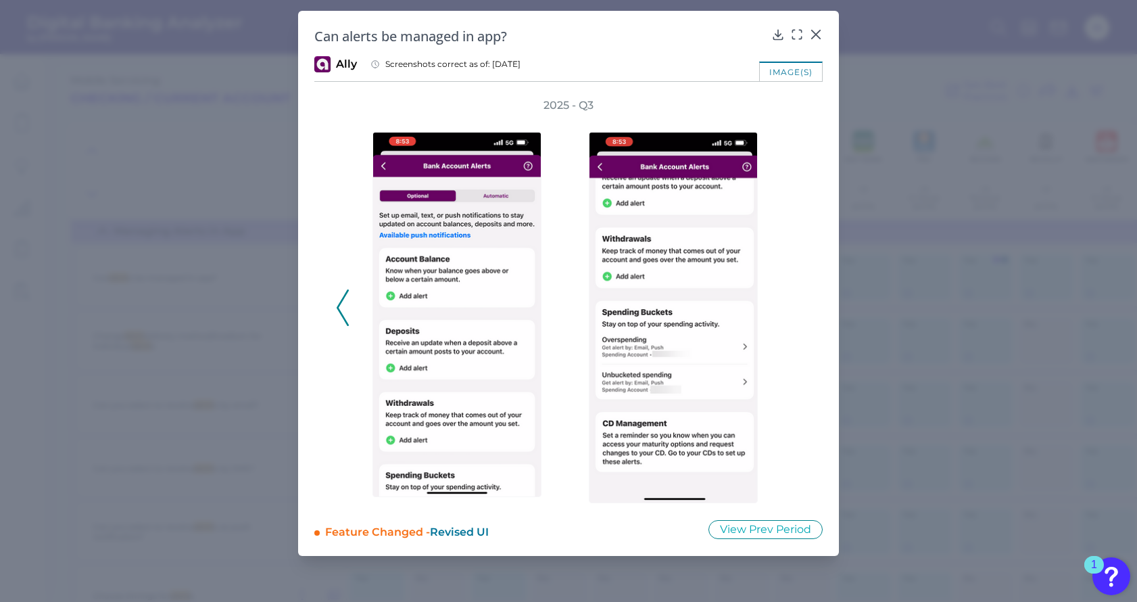
click at [800, 308] on div "2025 - Q3" at bounding box center [568, 300] width 465 height 405
click at [348, 294] on icon at bounding box center [343, 307] width 12 height 37
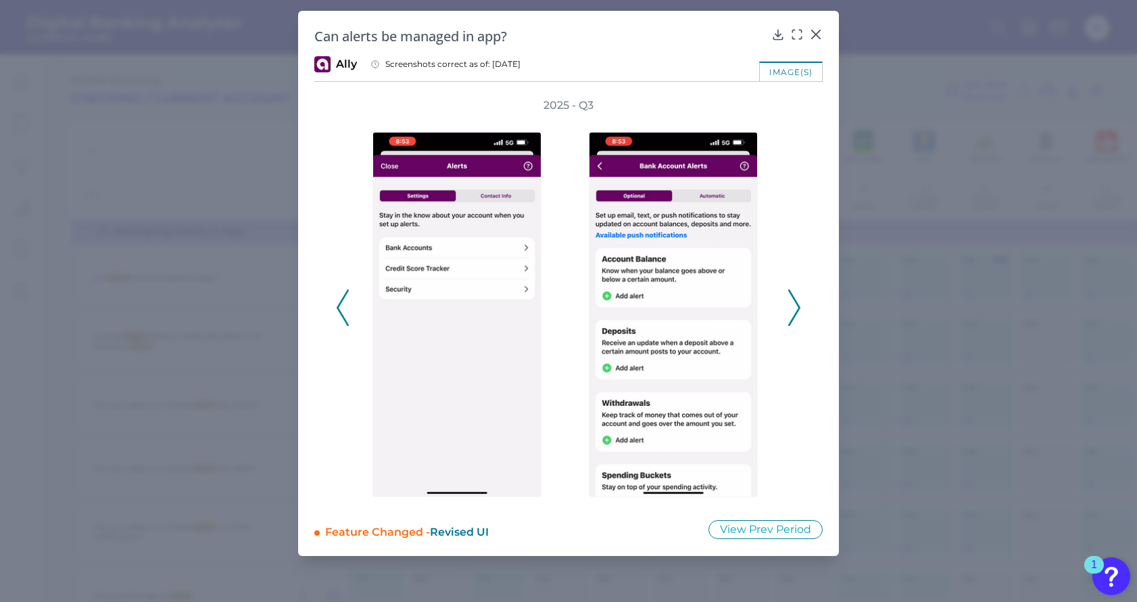
click at [345, 304] on icon at bounding box center [343, 307] width 12 height 37
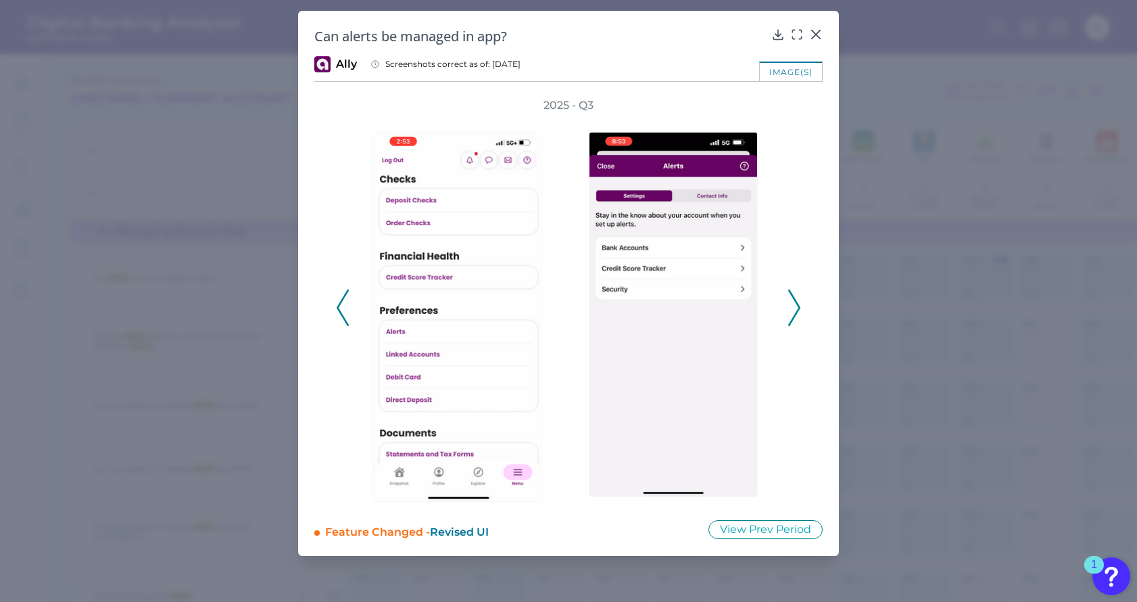
click at [796, 311] on icon at bounding box center [794, 307] width 12 height 37
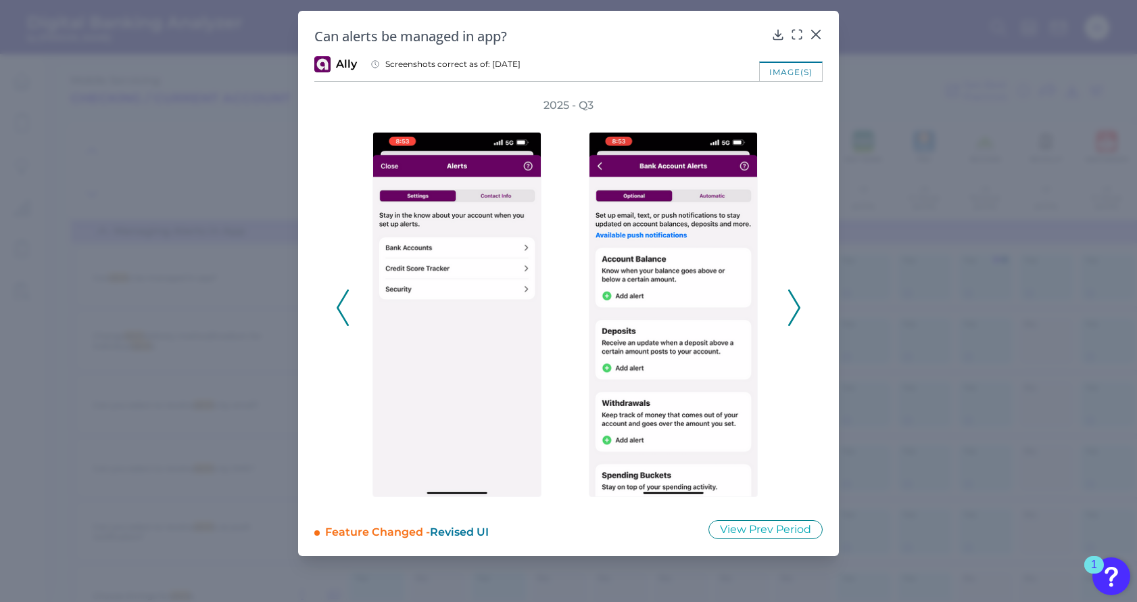
click at [789, 308] on button at bounding box center [795, 307] width 14 height 37
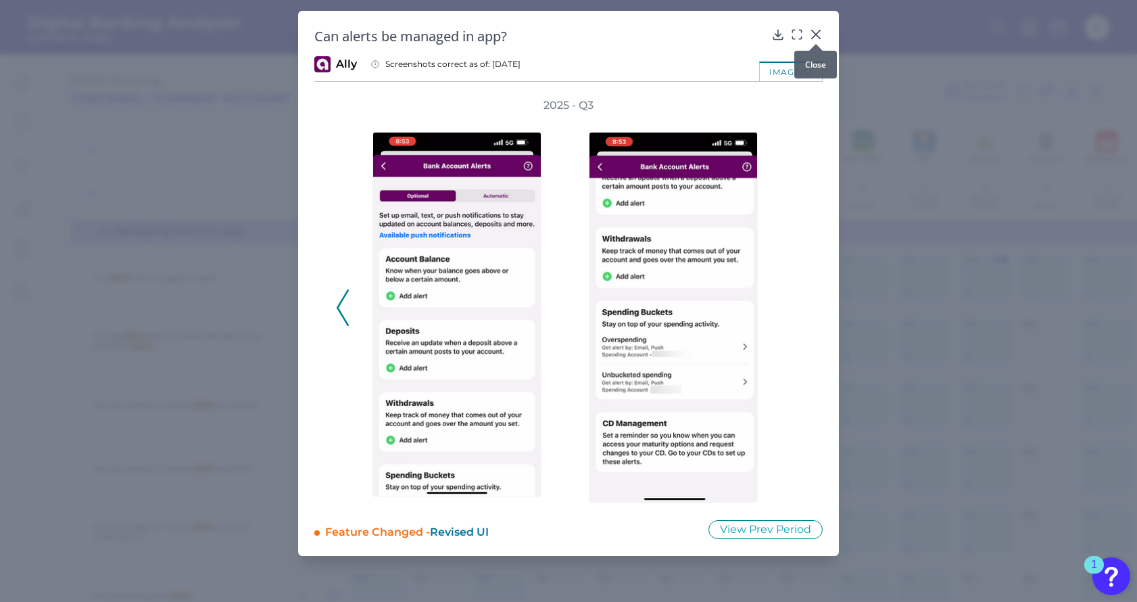
click at [815, 36] on icon at bounding box center [816, 34] width 8 height 8
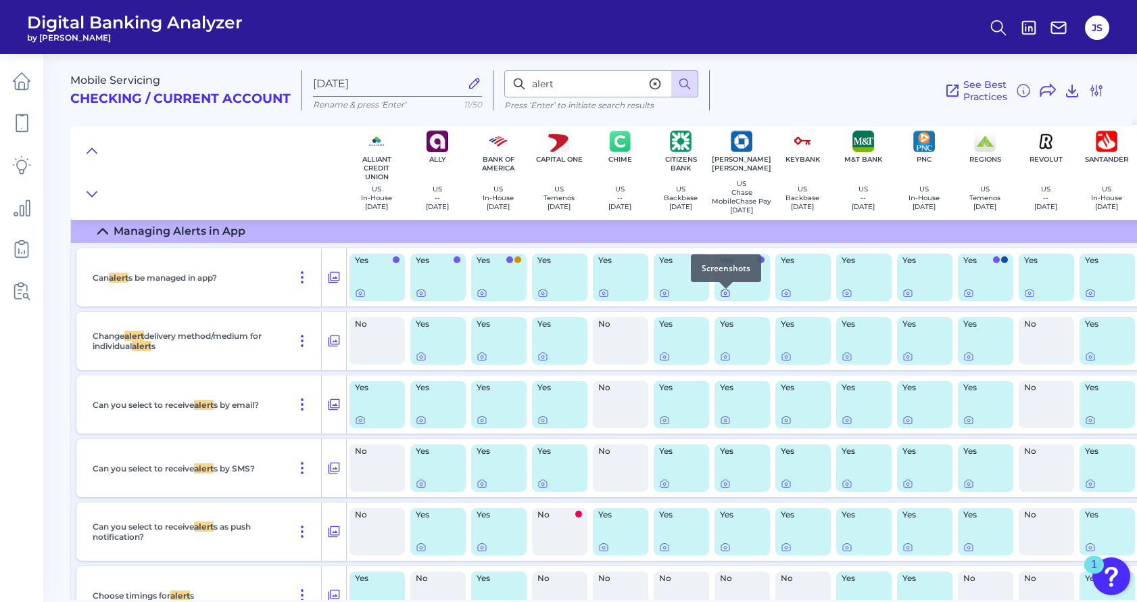
click at [725, 298] on icon at bounding box center [725, 292] width 11 height 11
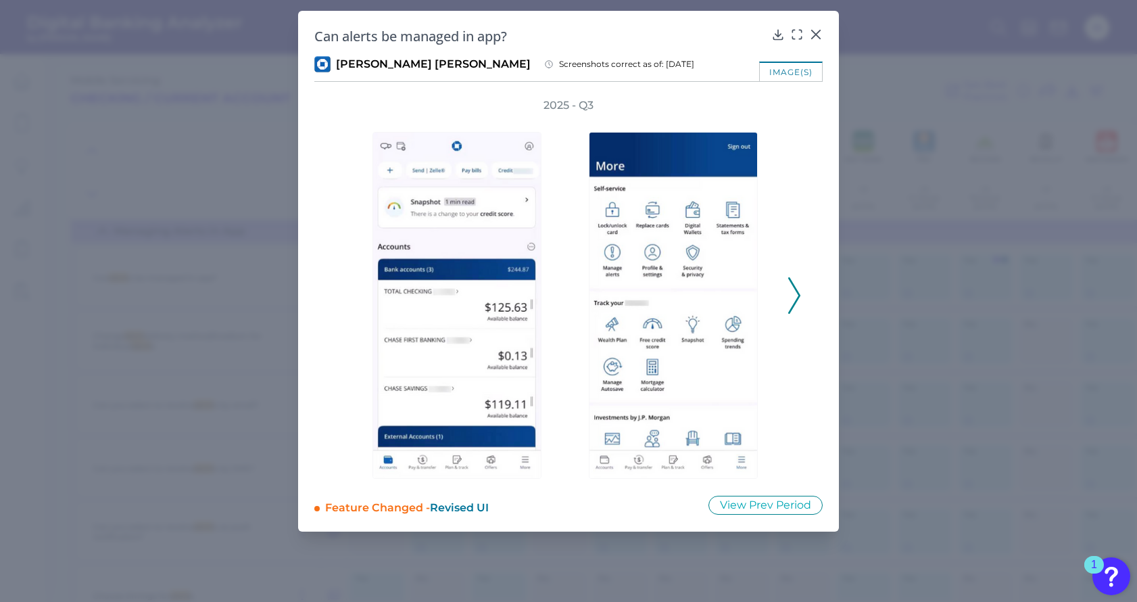
click at [811, 300] on div "2025 - Q3" at bounding box center [568, 288] width 508 height 381
click at [797, 302] on icon at bounding box center [794, 295] width 12 height 37
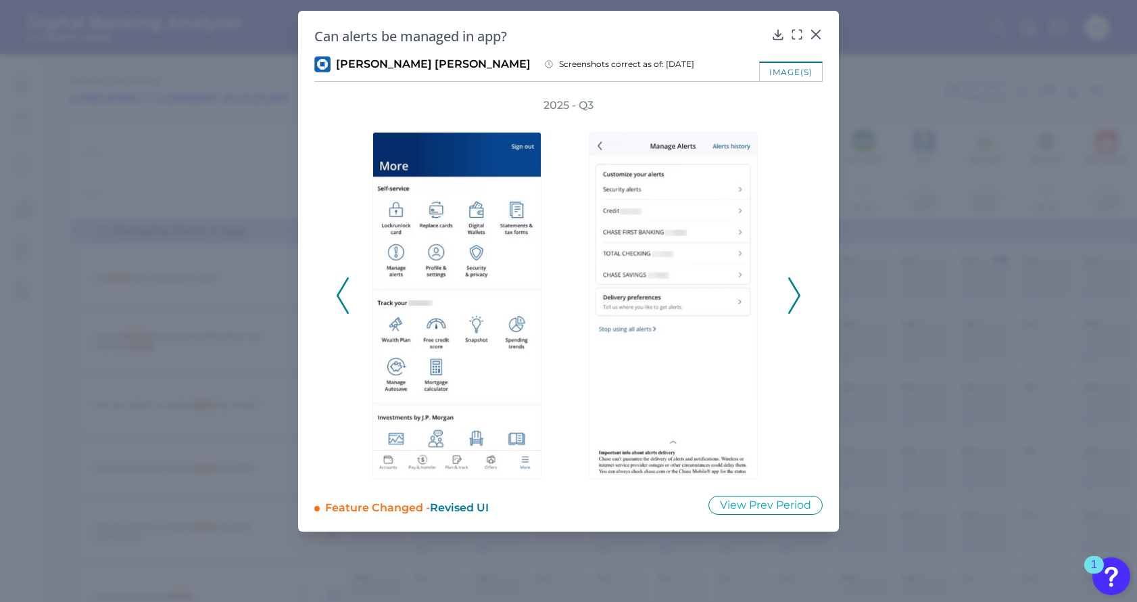
click at [797, 302] on polyline at bounding box center [794, 296] width 10 height 34
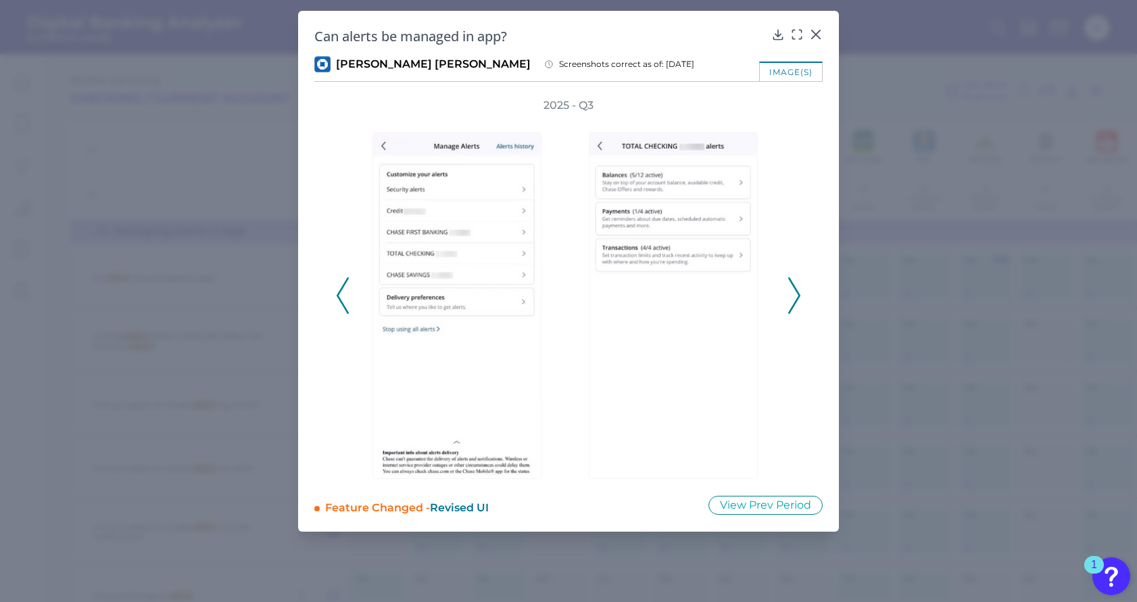
click at [797, 302] on polyline at bounding box center [794, 296] width 10 height 34
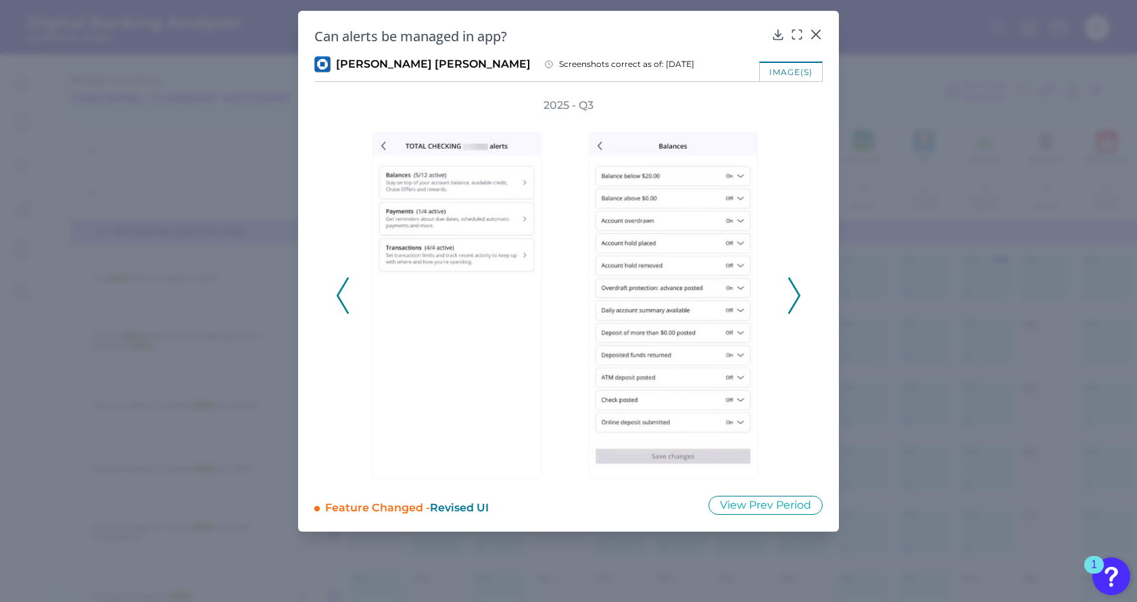
click at [797, 302] on polyline at bounding box center [794, 296] width 10 height 34
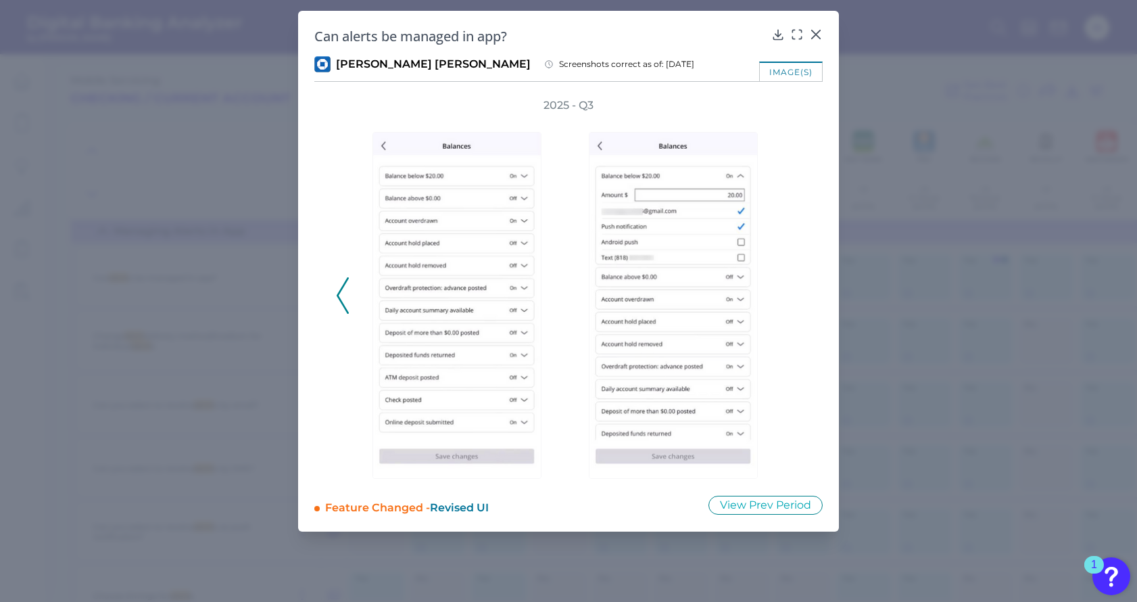
click at [797, 302] on div "2025 - Q3" at bounding box center [568, 288] width 465 height 381
click at [345, 294] on icon at bounding box center [343, 295] width 12 height 37
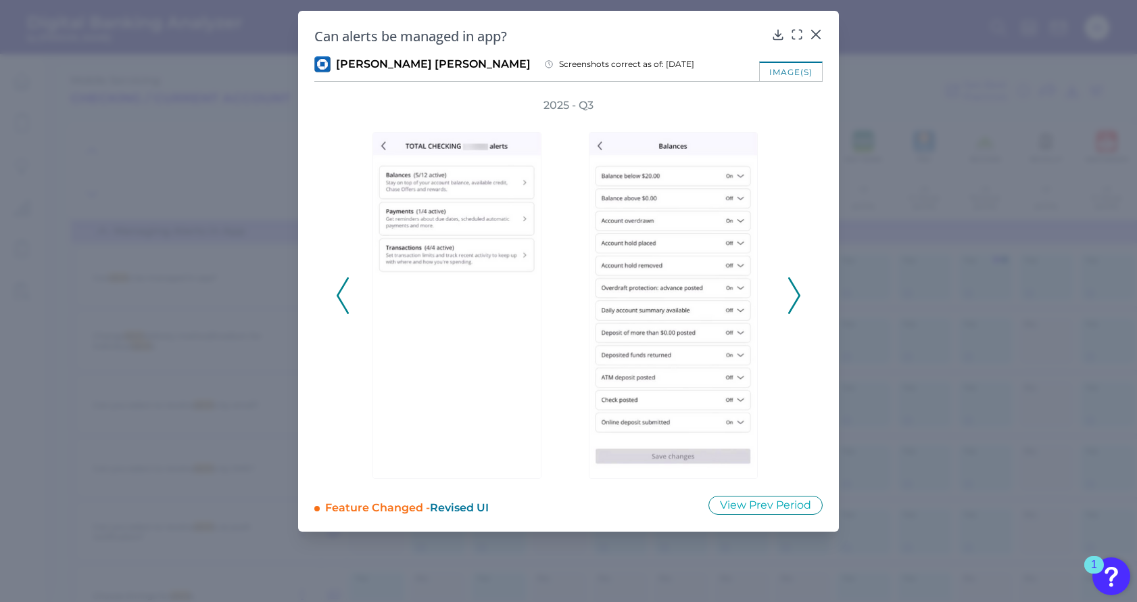
click at [345, 294] on icon at bounding box center [343, 295] width 12 height 37
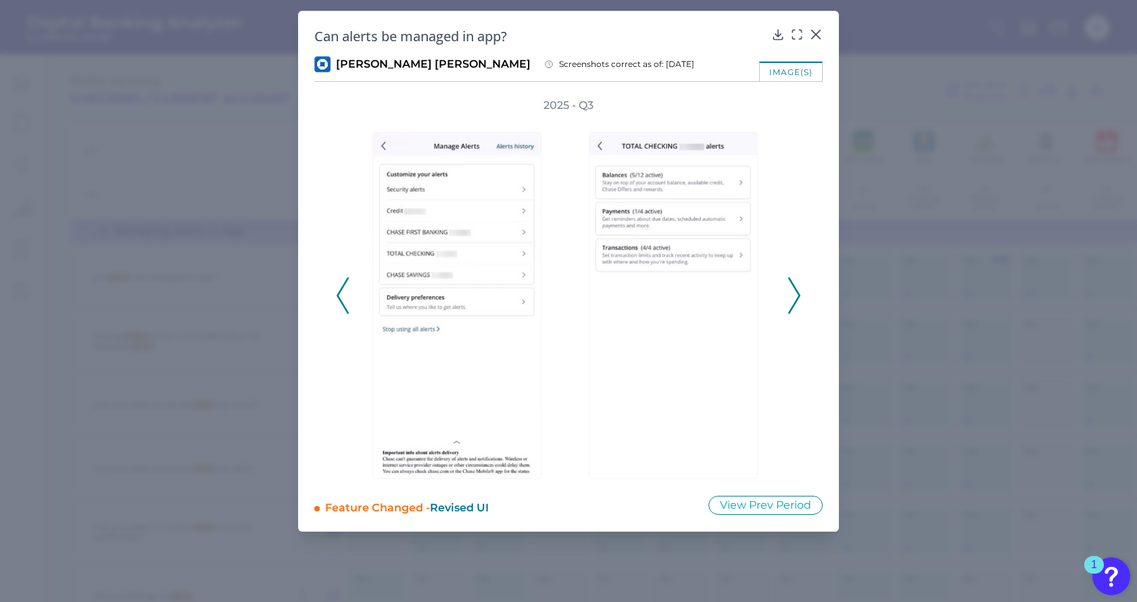
click at [348, 306] on icon at bounding box center [343, 295] width 12 height 37
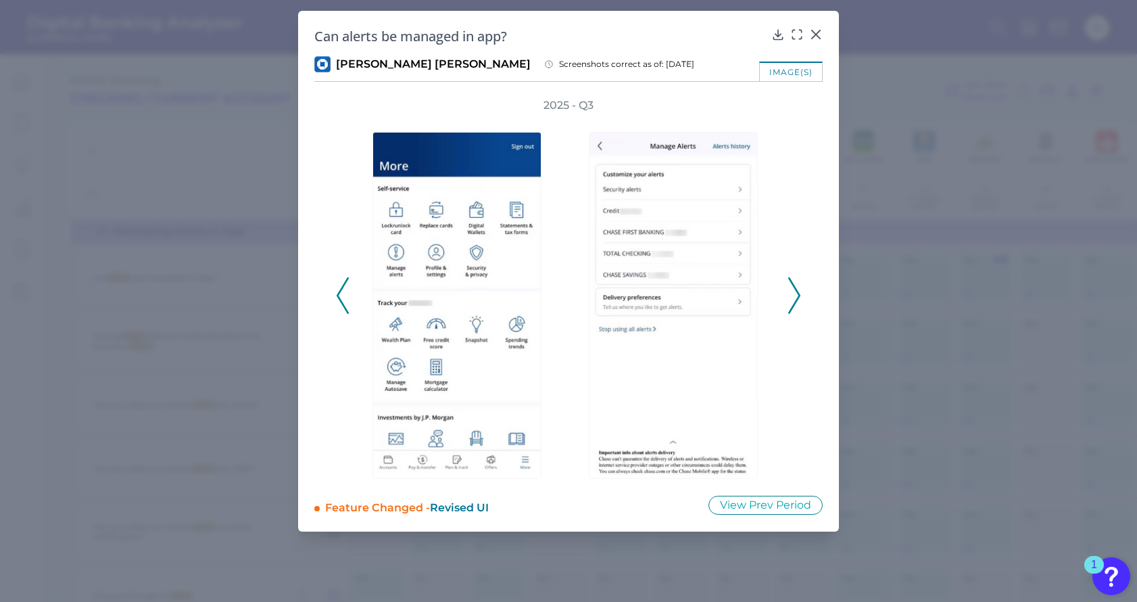
click at [800, 300] on icon at bounding box center [794, 295] width 12 height 37
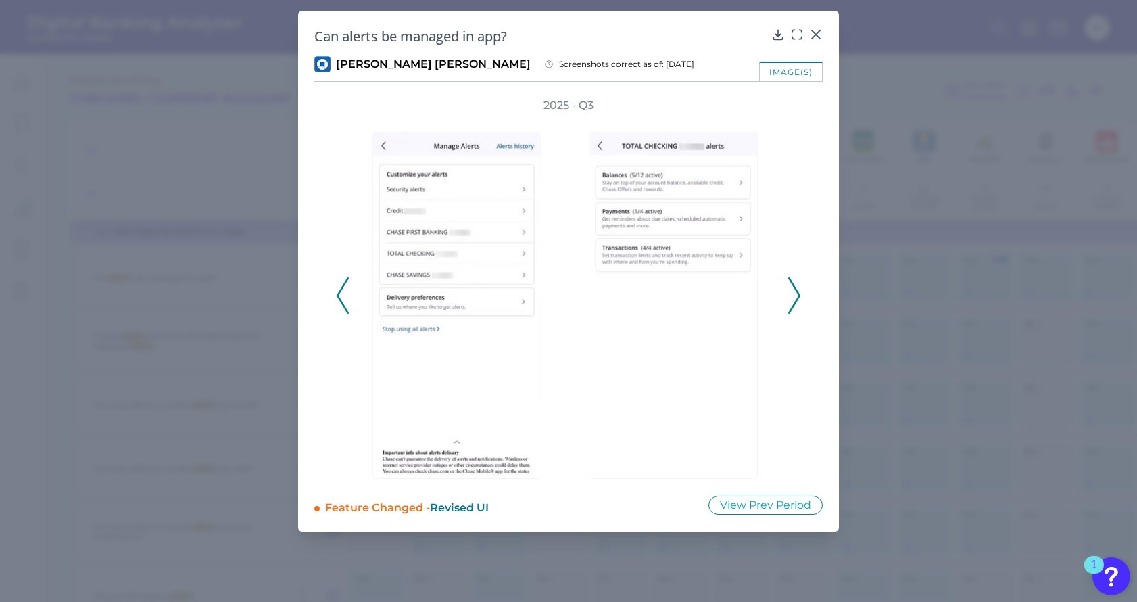
click at [800, 300] on icon at bounding box center [794, 295] width 12 height 37
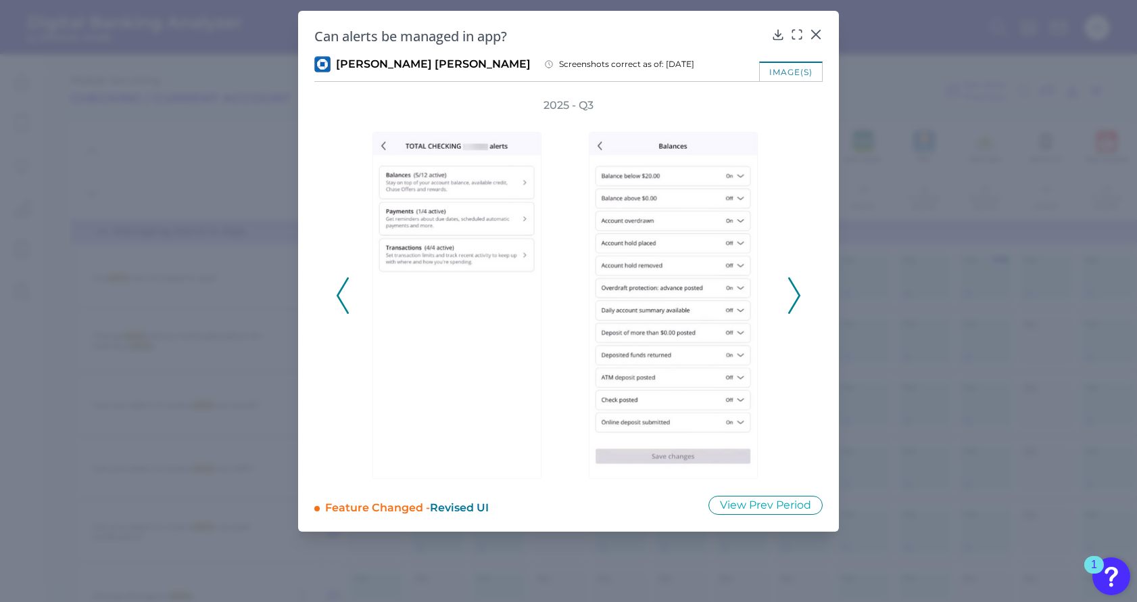
click at [800, 300] on icon at bounding box center [794, 295] width 12 height 37
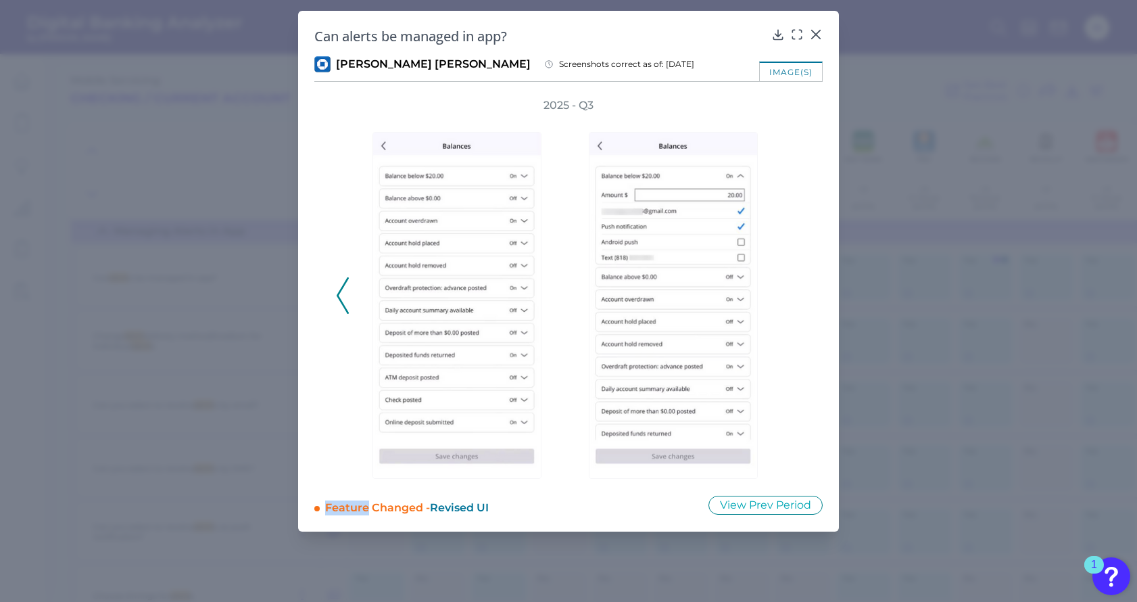
click at [800, 300] on div "2025 - Q3" at bounding box center [568, 288] width 465 height 381
click at [358, 283] on div at bounding box center [460, 296] width 216 height 366
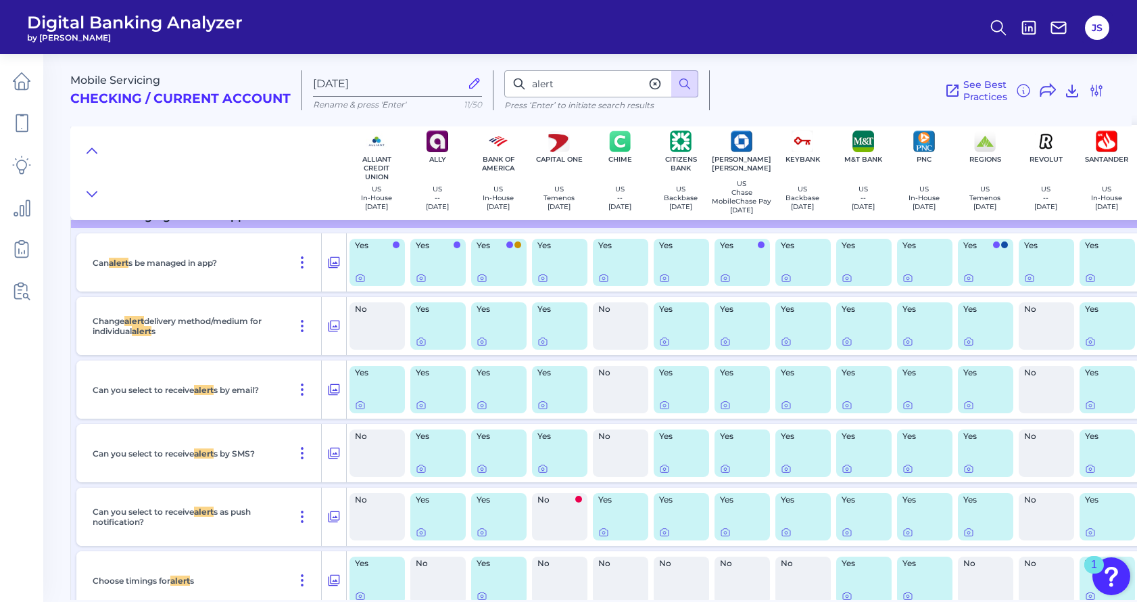
scroll to position [37, 0]
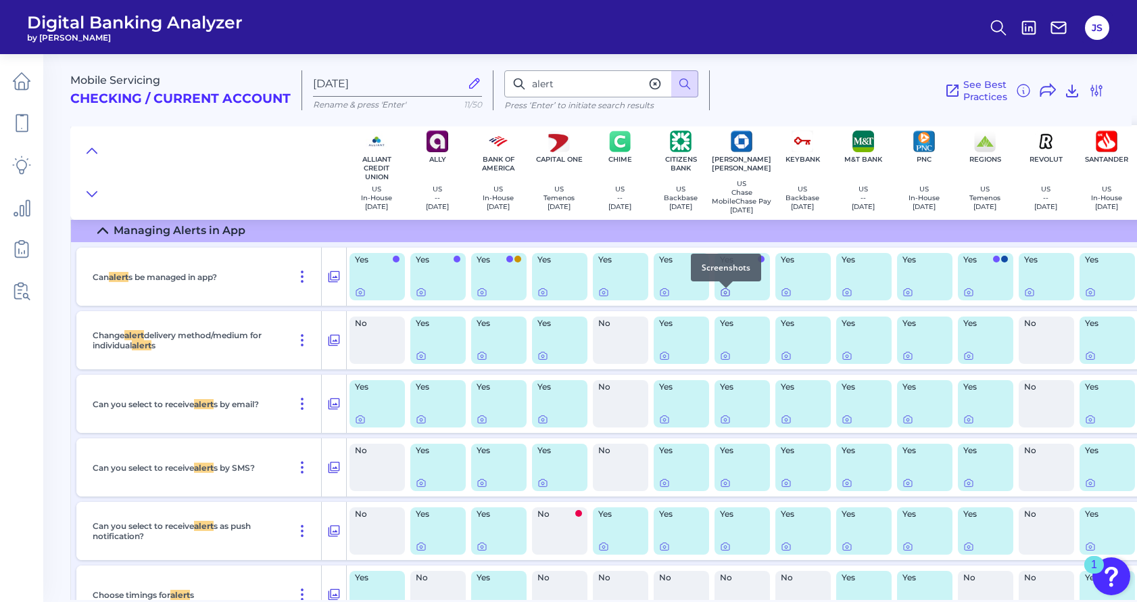
click at [727, 294] on icon at bounding box center [725, 292] width 3 height 3
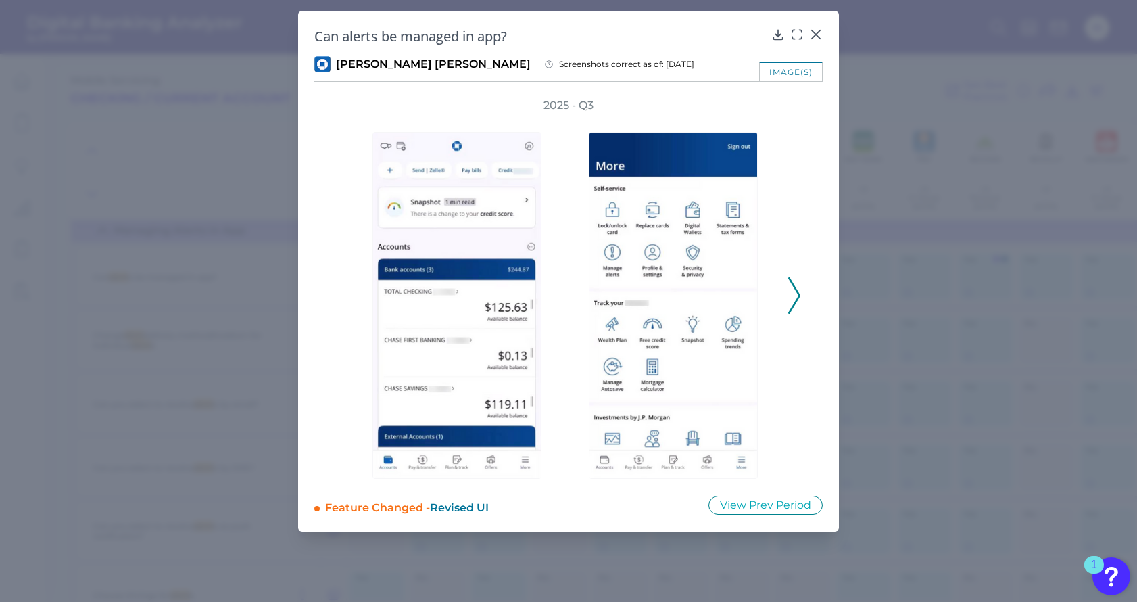
click at [794, 296] on icon at bounding box center [794, 295] width 12 height 37
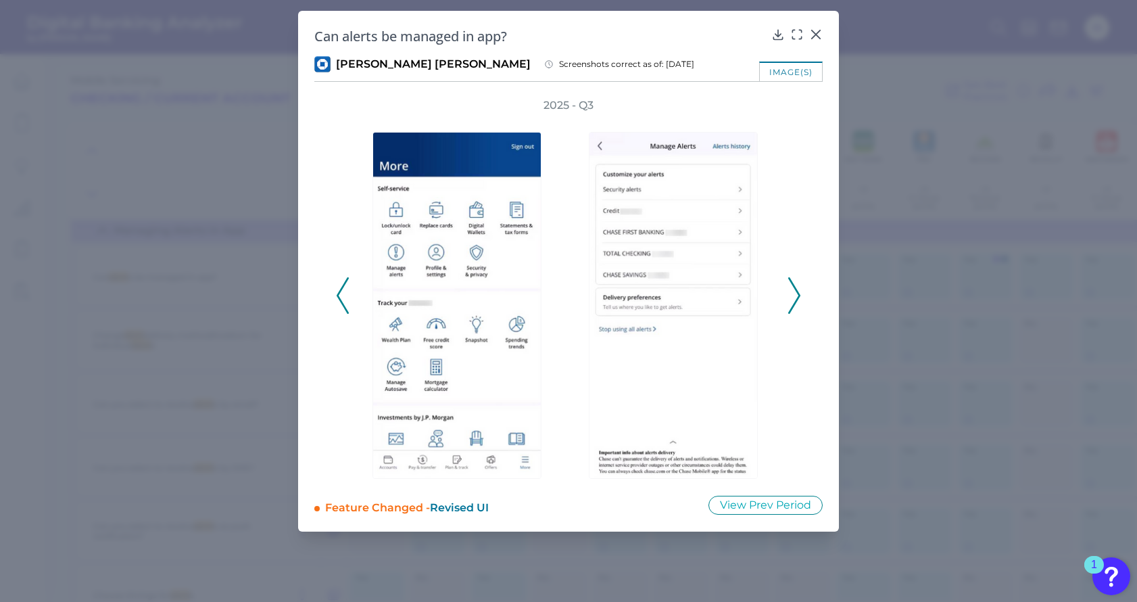
click at [794, 295] on icon at bounding box center [794, 295] width 12 height 37
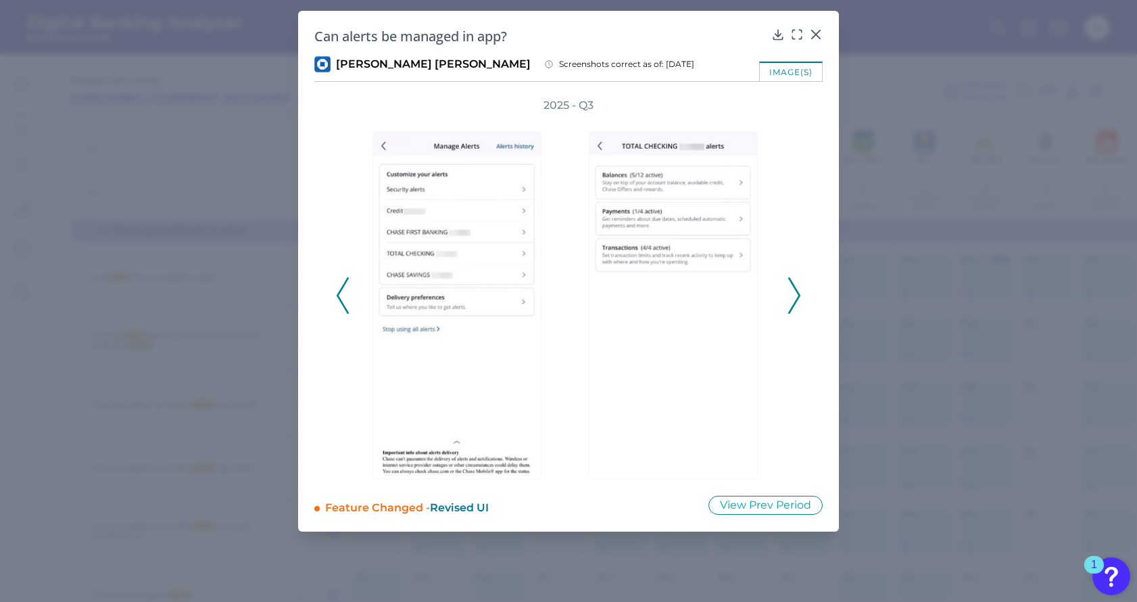
click at [788, 306] on button at bounding box center [795, 295] width 14 height 37
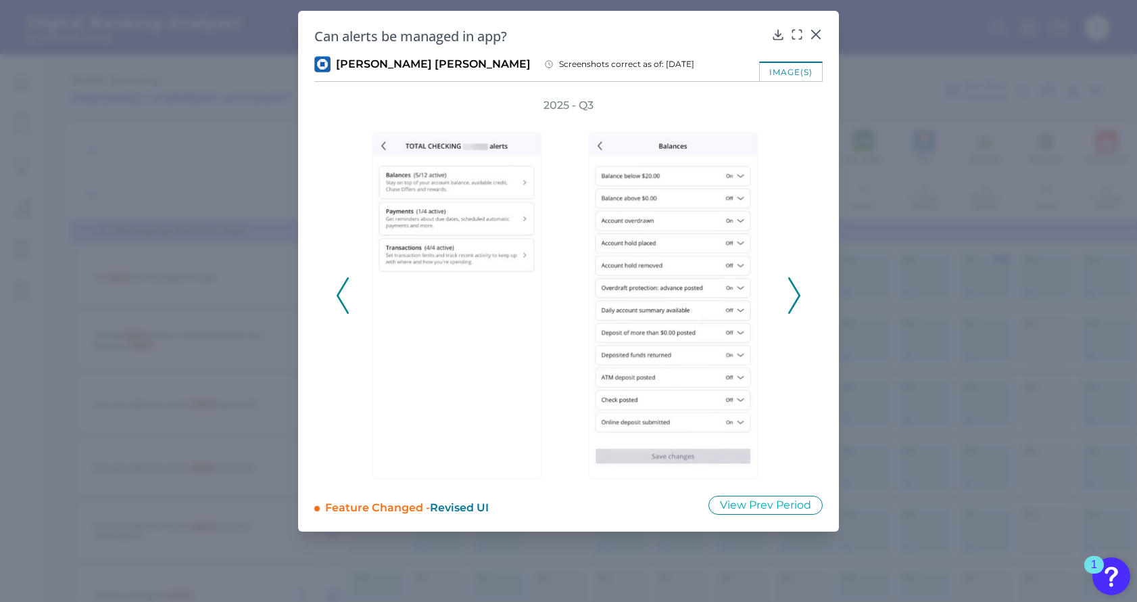
click at [788, 306] on button at bounding box center [795, 295] width 14 height 37
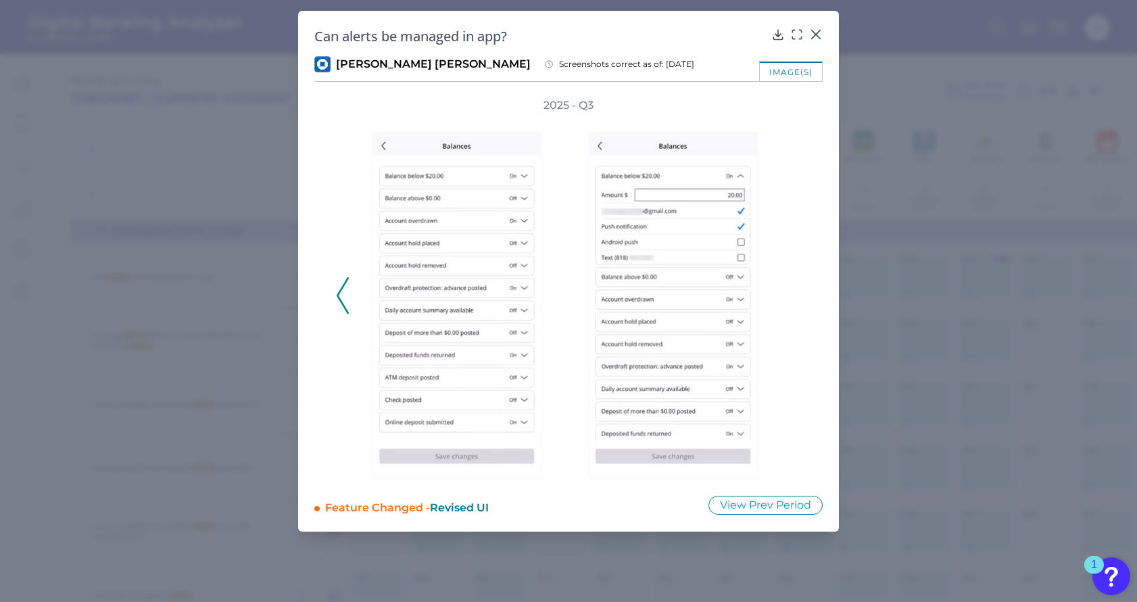
click at [788, 306] on div "2025 - Q3" at bounding box center [568, 288] width 465 height 381
